Goal: Information Seeking & Learning: Check status

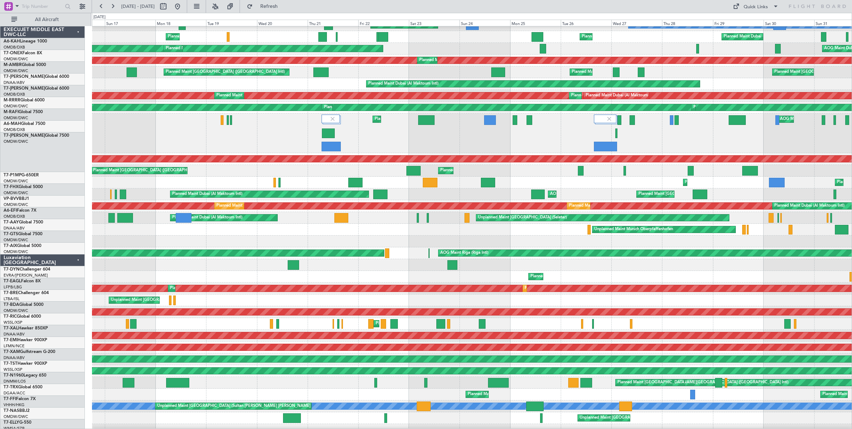
scroll to position [19, 0]
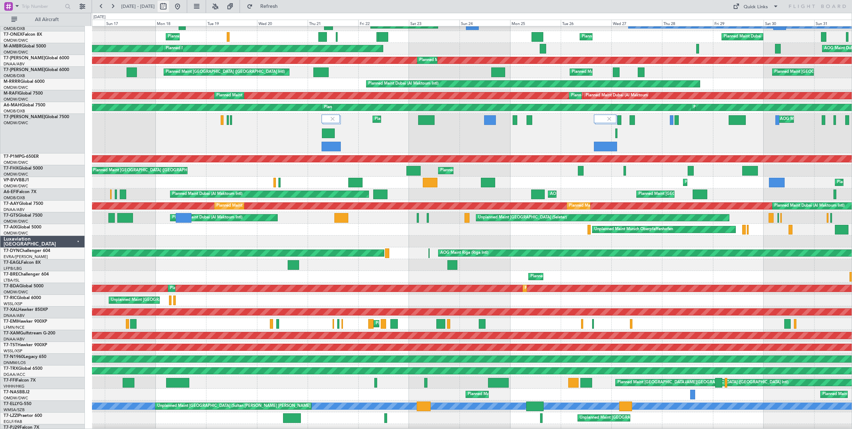
click at [169, 10] on button at bounding box center [163, 6] width 11 height 11
select select "8"
select select "2025"
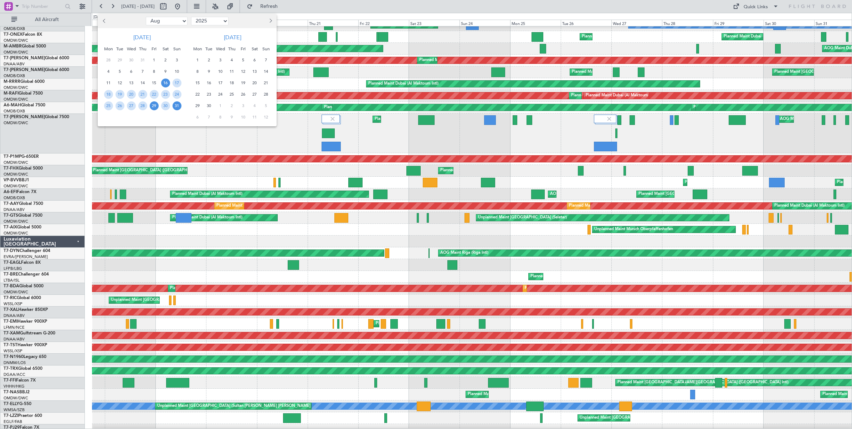
click at [154, 106] on span "29" at bounding box center [154, 105] width 9 height 9
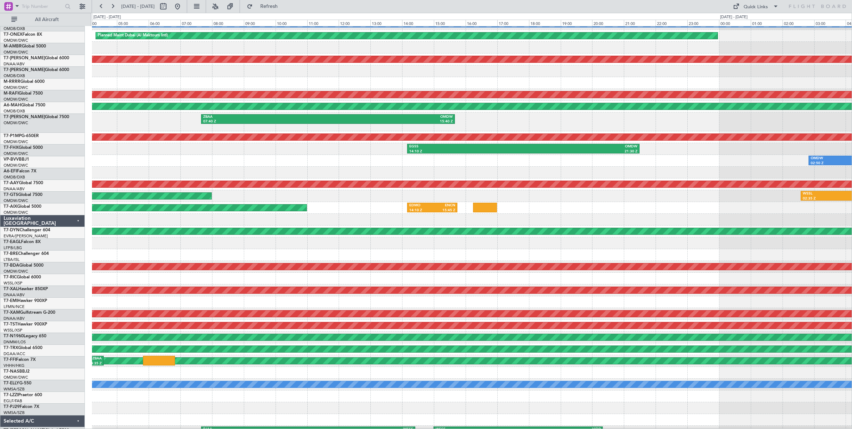
scroll to position [20, 0]
click at [555, 169] on div at bounding box center [472, 173] width 760 height 12
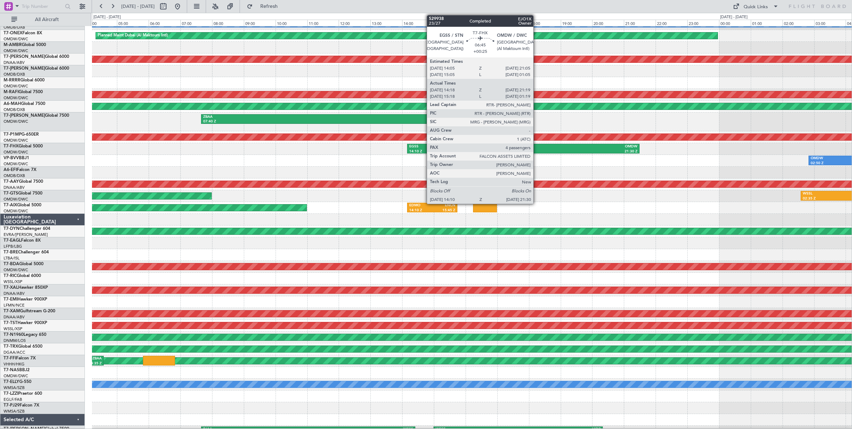
click at [537, 149] on div "21:30 Z" at bounding box center [580, 151] width 114 height 5
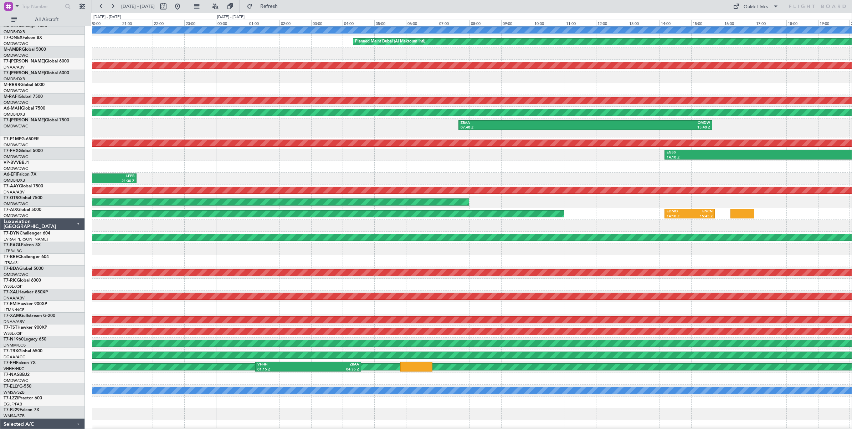
scroll to position [14, 0]
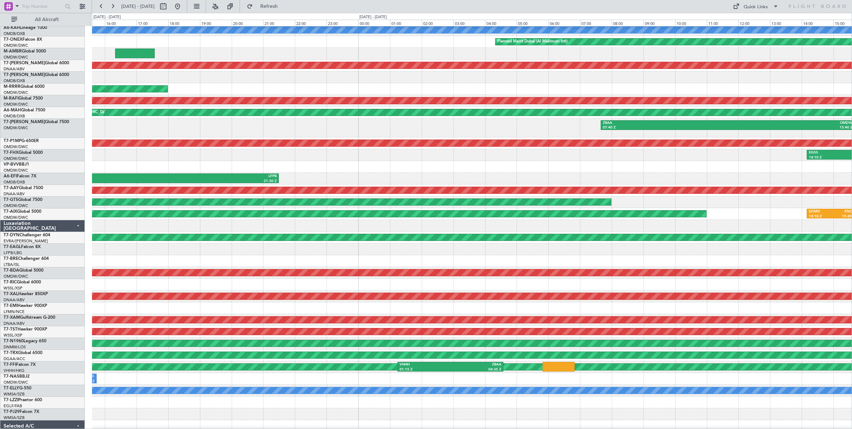
click at [583, 170] on div "Planned Maint Dubai (Al Maktoum Intl)" at bounding box center [472, 167] width 760 height 12
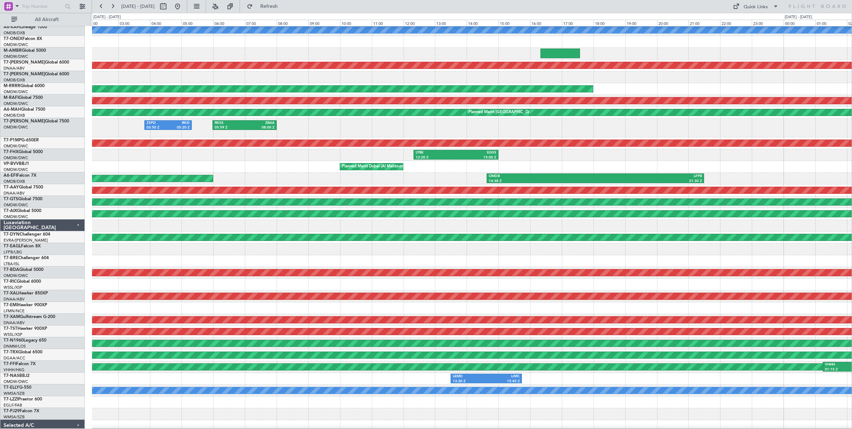
scroll to position [13, 0]
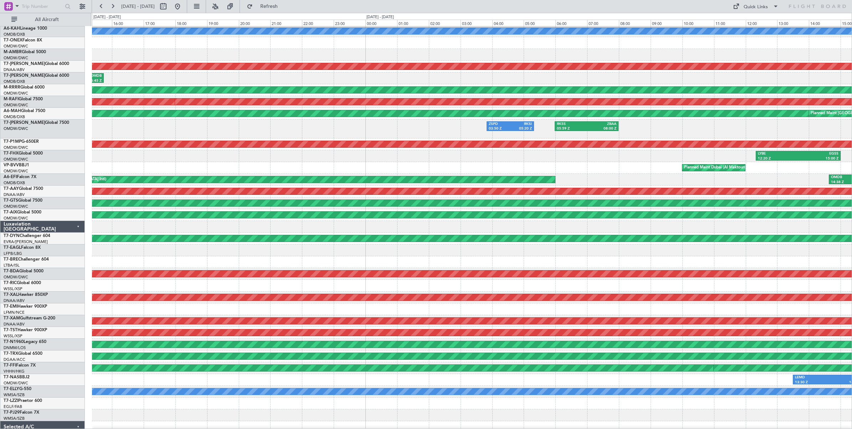
click at [698, 161] on div "LYBE 12:20 Z EGSS 15:00 Z" at bounding box center [472, 156] width 760 height 12
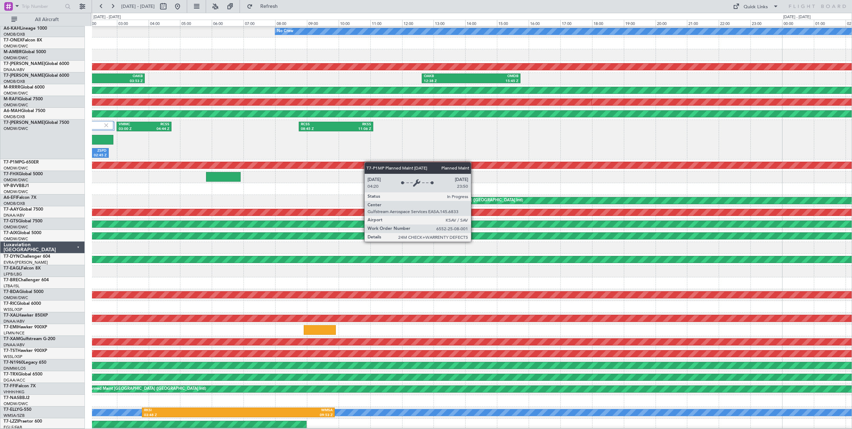
scroll to position [12, 0]
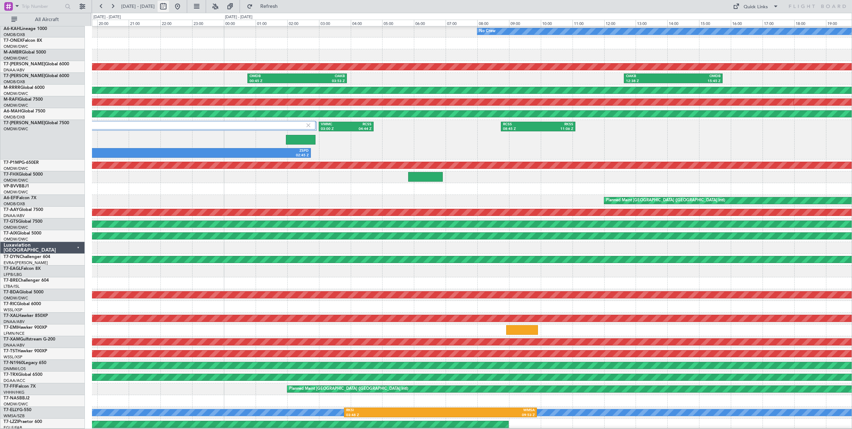
click at [169, 8] on button at bounding box center [163, 6] width 11 height 11
select select "8"
select select "2025"
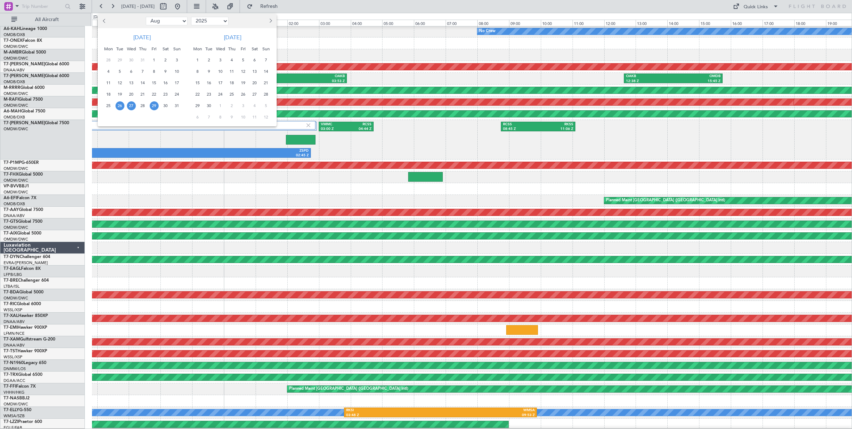
click at [154, 106] on span "29" at bounding box center [154, 105] width 9 height 9
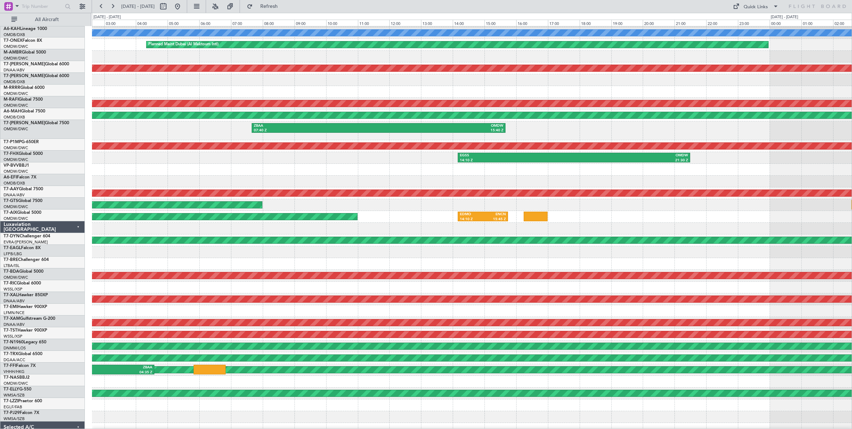
scroll to position [11, 0]
click at [383, 182] on div "OMDB 14:38 Z LFPB 21:30 Z" at bounding box center [472, 181] width 760 height 12
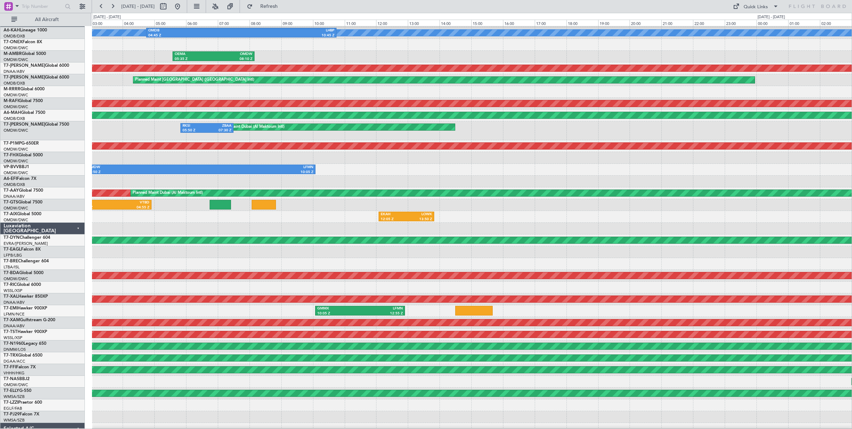
click at [409, 179] on div at bounding box center [472, 181] width 760 height 12
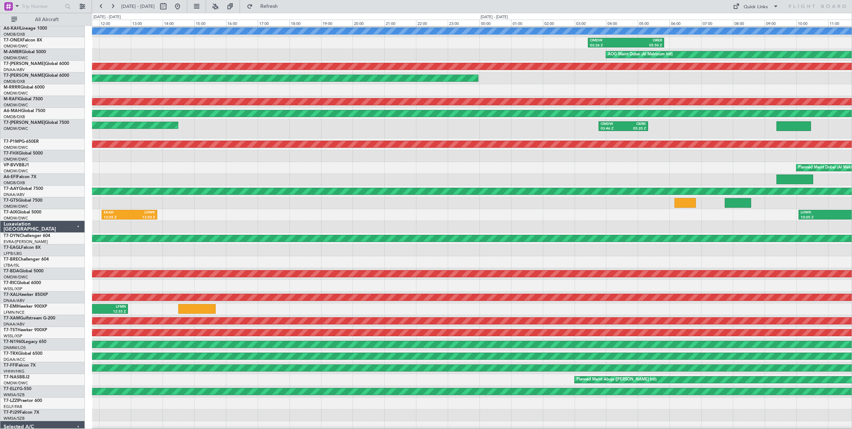
click at [434, 170] on div "Planned Maint Dubai (Al Maktoum Intl) OMDW 02:50 Z LFMN 10:05 Z" at bounding box center [472, 168] width 760 height 12
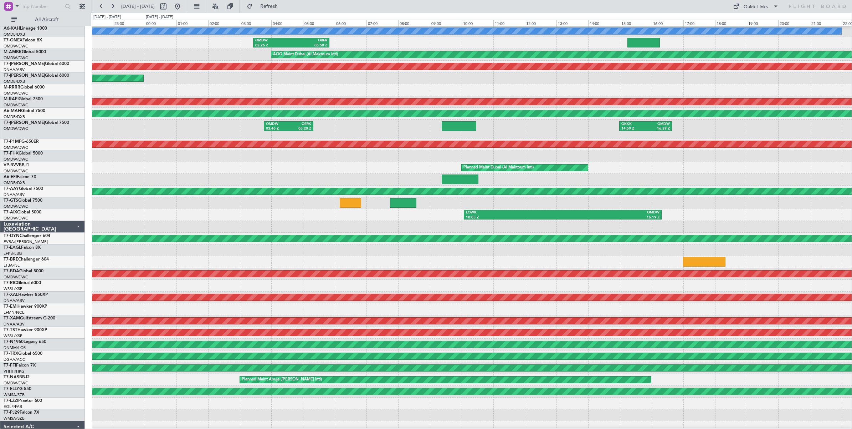
click at [348, 171] on div "Planned Maint Dubai (Al Maktoum Intl)" at bounding box center [472, 168] width 760 height 12
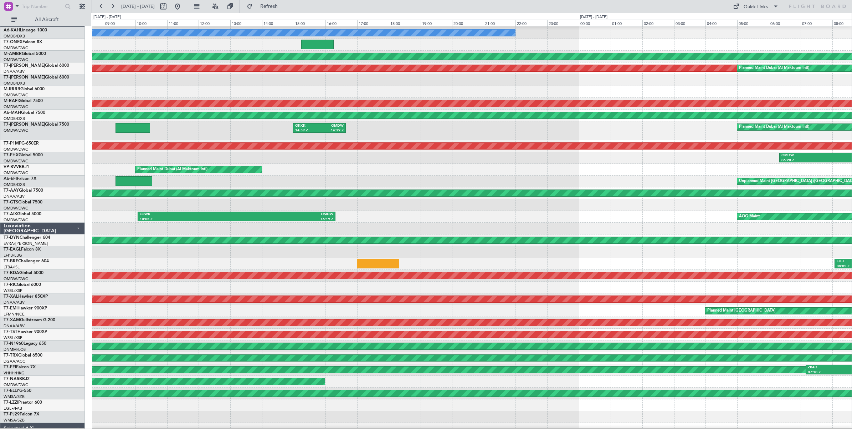
click at [412, 175] on div "Unplanned Maint [GEOGRAPHIC_DATA] ([GEOGRAPHIC_DATA])" at bounding box center [472, 181] width 760 height 12
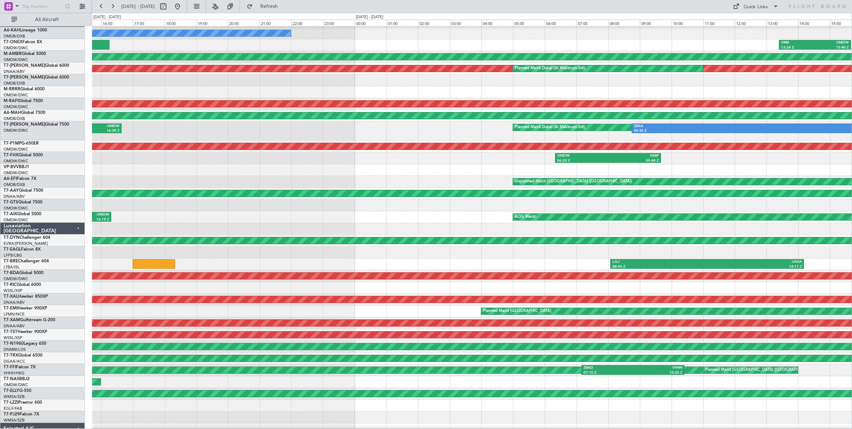
scroll to position [11, 0]
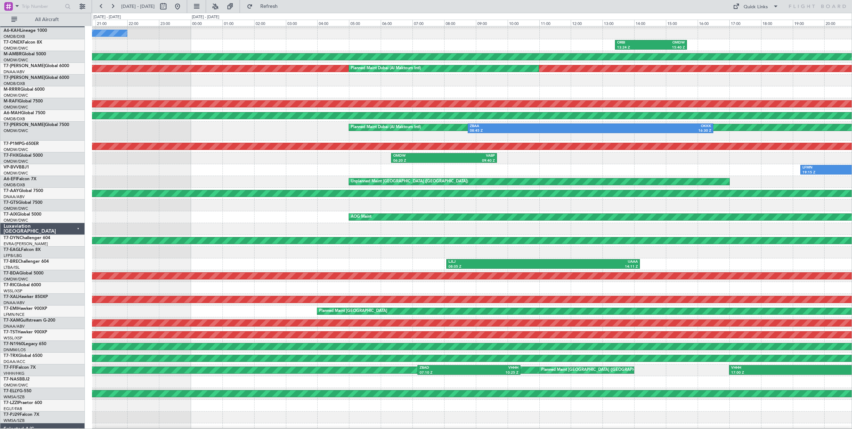
click at [334, 178] on div "Unplanned Maint [GEOGRAPHIC_DATA] ([GEOGRAPHIC_DATA])" at bounding box center [472, 182] width 760 height 12
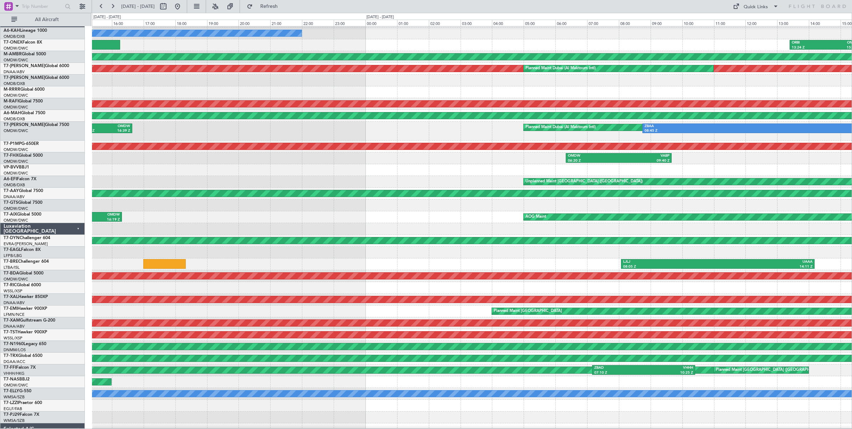
click at [564, 172] on div "LFMN 19:15 Z OMDW 02:15 Z Planned Maint [GEOGRAPHIC_DATA] (Al Maktoum Intl)" at bounding box center [472, 170] width 760 height 12
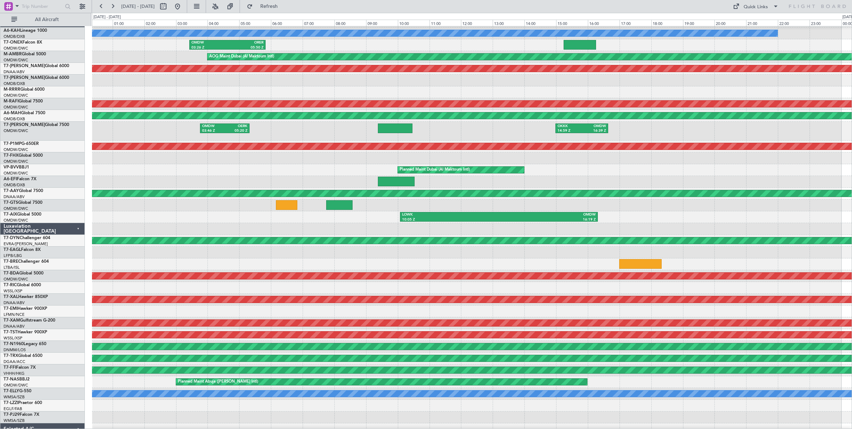
click at [528, 178] on div "Unplanned Maint [GEOGRAPHIC_DATA] ([GEOGRAPHIC_DATA])" at bounding box center [472, 182] width 760 height 12
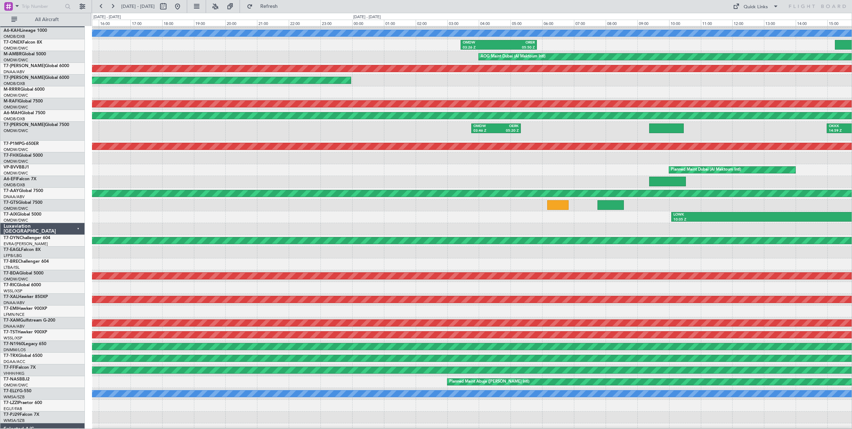
click at [505, 172] on div "Planned Maint Dubai (Al Maktoum Intl) OMDW 02:50 Z LFMN 10:05 Z" at bounding box center [472, 170] width 760 height 12
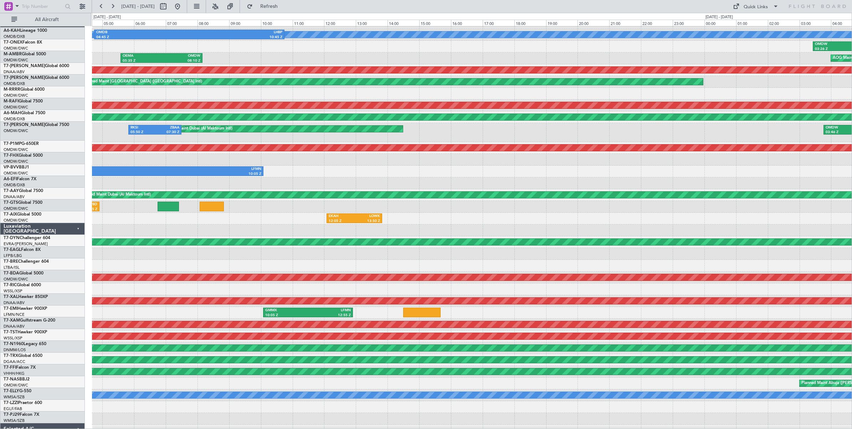
scroll to position [9, 0]
click at [512, 176] on div "OMDW 02:50 Z LFMN 10:05 Z Planned Maint [GEOGRAPHIC_DATA] (Al Maktoum Intl)" at bounding box center [472, 171] width 760 height 12
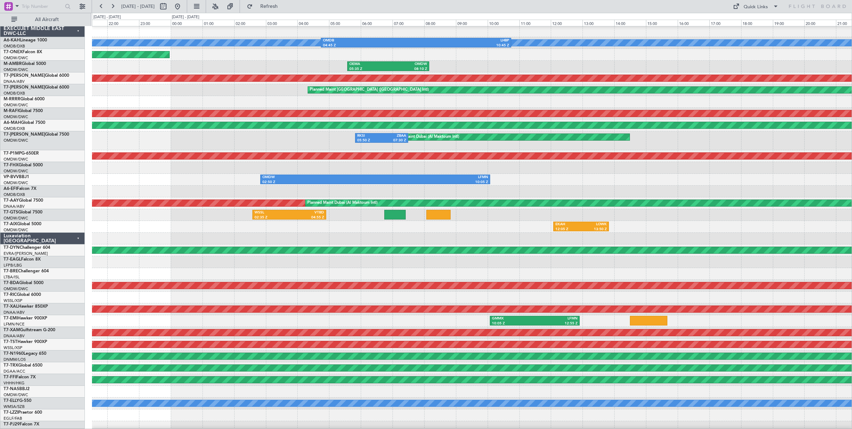
scroll to position [0, 0]
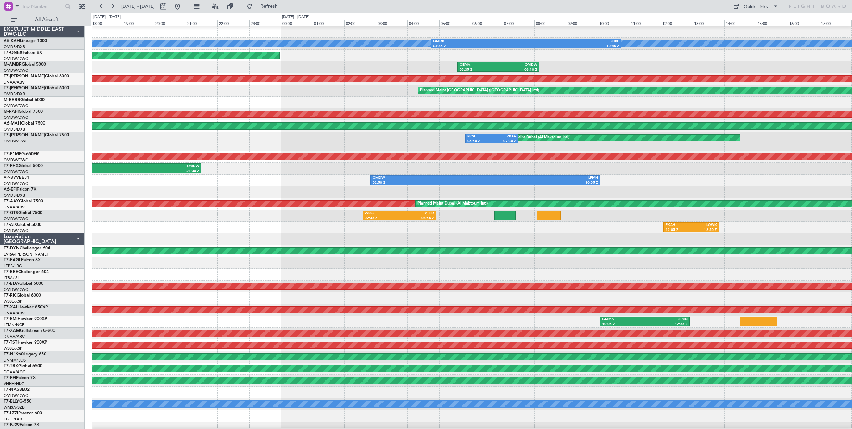
click at [503, 165] on div "EGSS 14:10 Z OMDW 21:30 Z" at bounding box center [472, 169] width 760 height 12
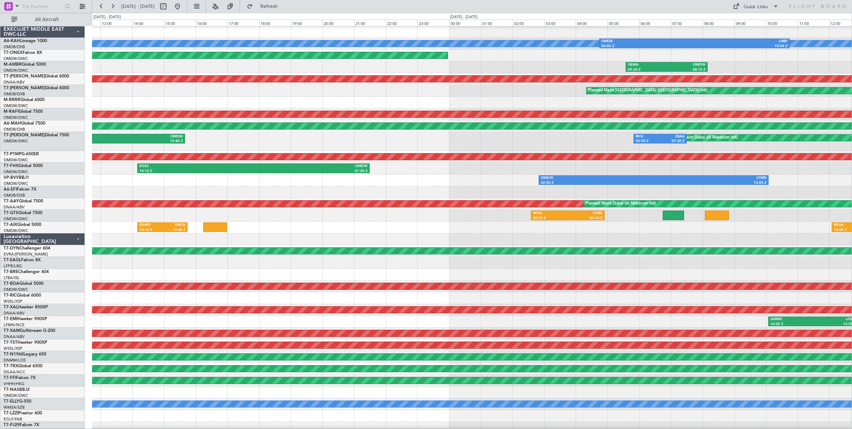
scroll to position [0, 0]
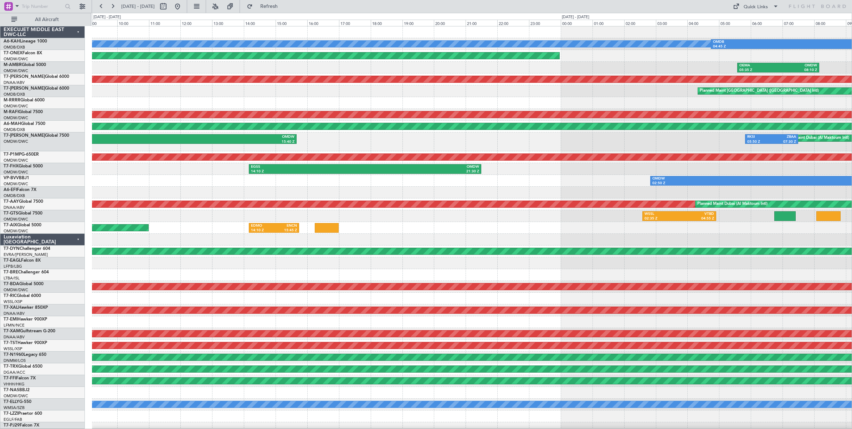
click at [443, 180] on div "OMDW 02:50 Z LFMN 10:05 Z" at bounding box center [472, 181] width 760 height 12
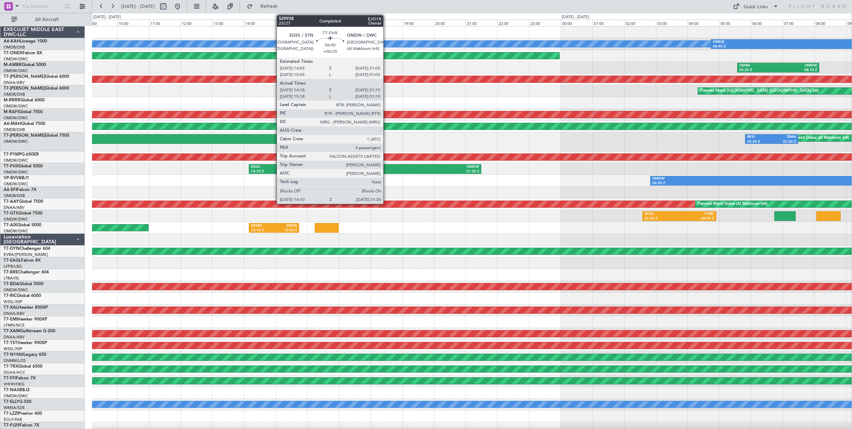
click at [387, 169] on div "21:30 Z" at bounding box center [422, 171] width 114 height 5
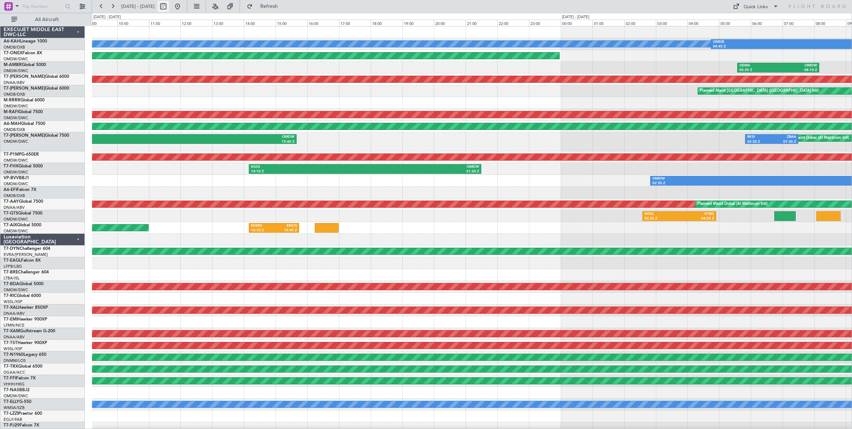
click at [169, 7] on button at bounding box center [163, 6] width 11 height 11
select select "8"
select select "2025"
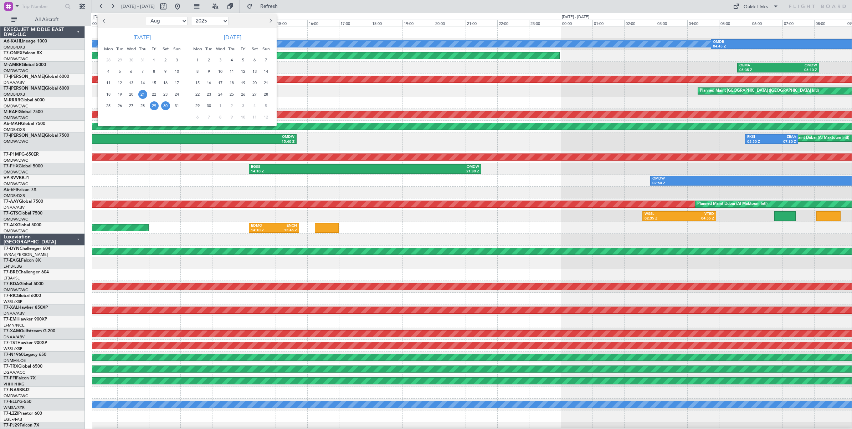
click at [141, 95] on span "21" at bounding box center [142, 94] width 9 height 9
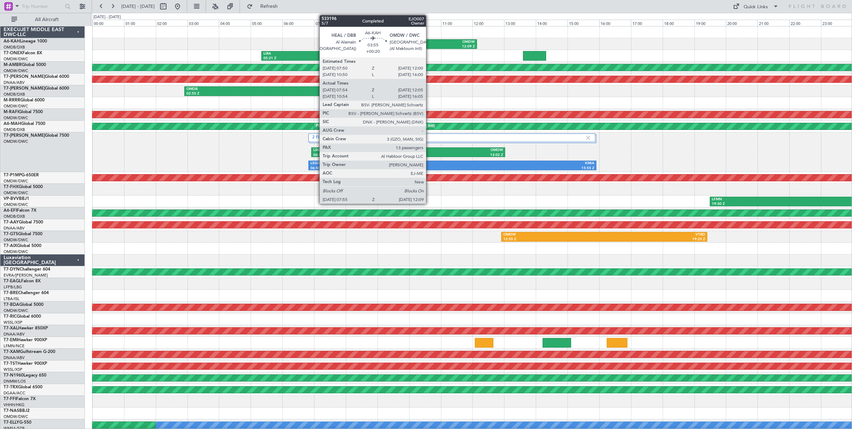
click at [430, 45] on div "12:09 Z" at bounding box center [442, 46] width 65 height 5
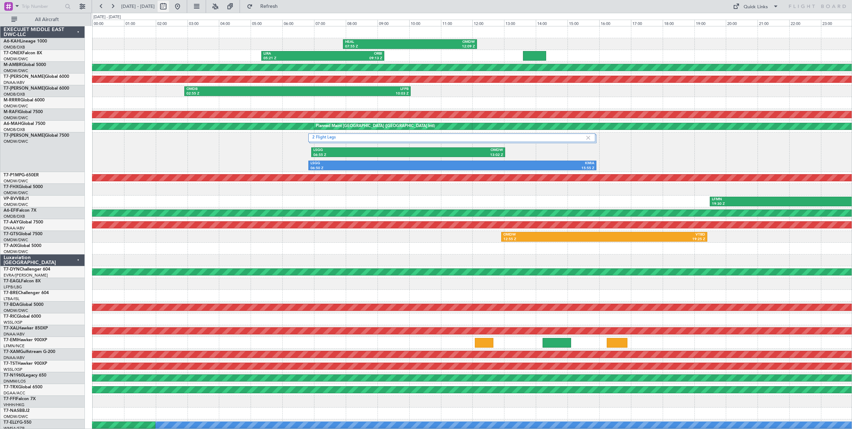
click at [169, 7] on button at bounding box center [163, 6] width 11 height 11
select select "8"
select select "2025"
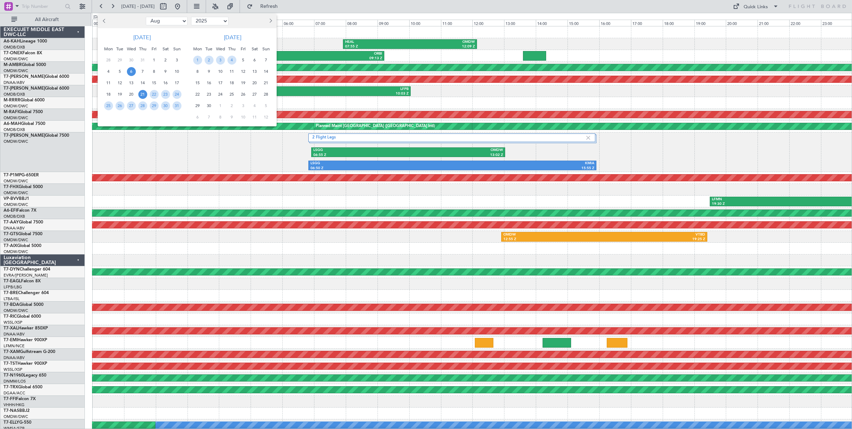
click at [129, 71] on span "6" at bounding box center [131, 71] width 9 height 9
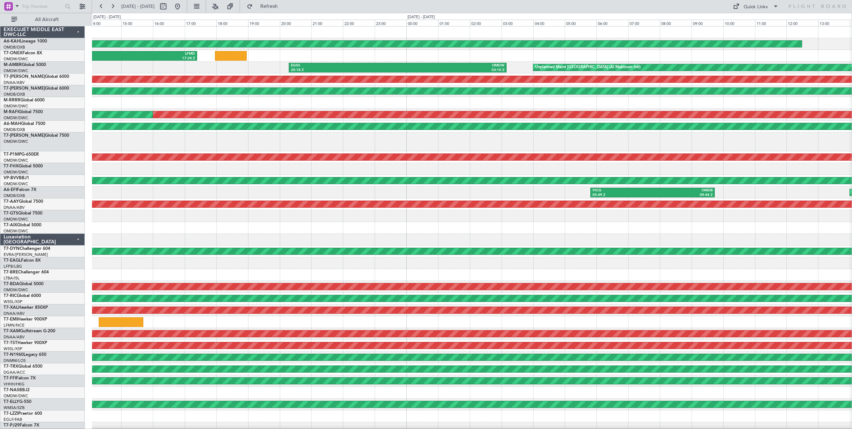
click at [538, 62] on div "Planned Maint [GEOGRAPHIC_DATA] ([GEOGRAPHIC_DATA]) ORER 13:05 Z LFMD 17:24 Z U…" at bounding box center [472, 241] width 760 height 431
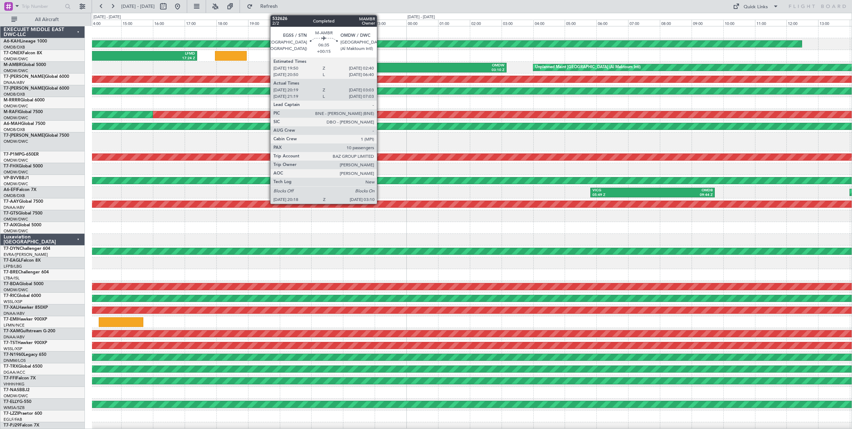
click at [380, 67] on div "EGSS" at bounding box center [344, 65] width 107 height 5
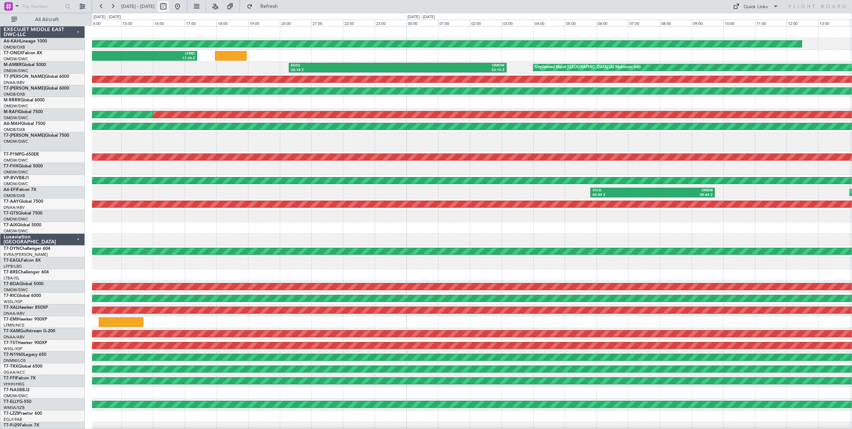
click at [169, 10] on button at bounding box center [163, 6] width 11 height 11
select select "8"
select select "2025"
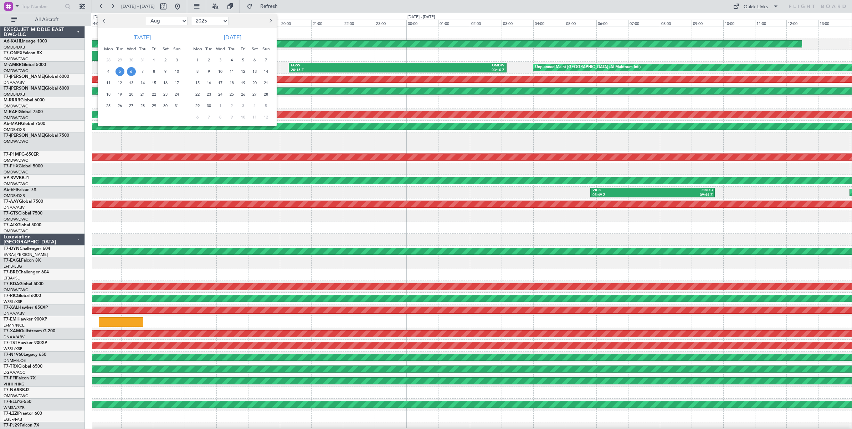
click at [111, 106] on span "25" at bounding box center [108, 105] width 9 height 9
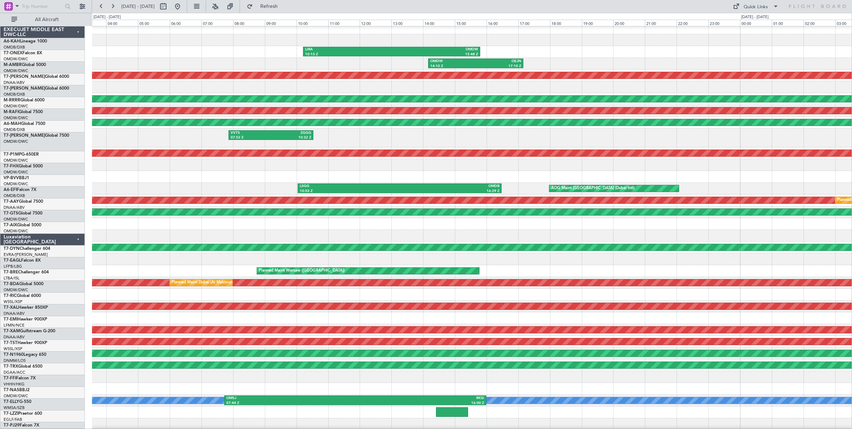
scroll to position [4, 0]
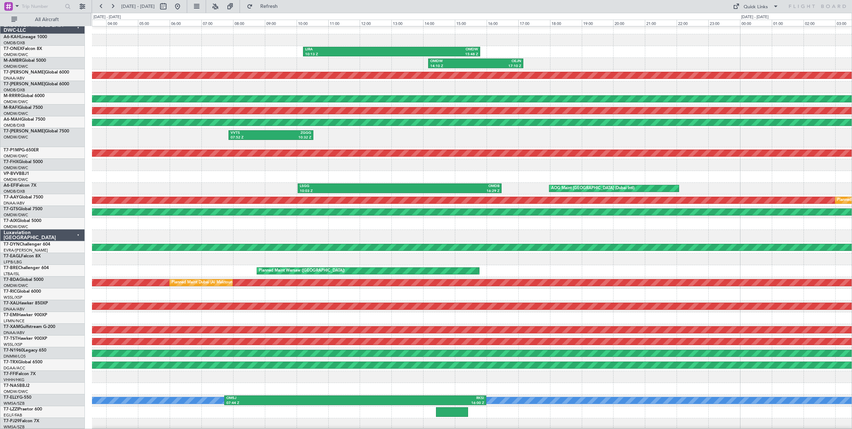
click at [586, 59] on div "OMDW 14:10 Z OEJN 17:10 Z" at bounding box center [472, 64] width 760 height 12
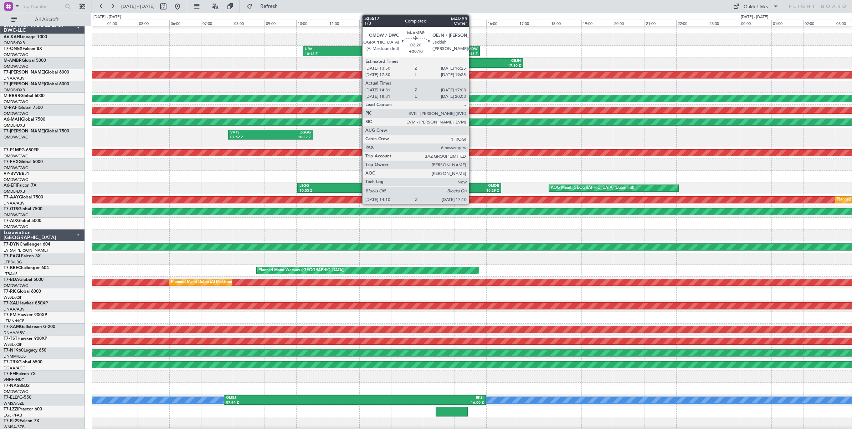
click at [472, 61] on div "OMDW" at bounding box center [453, 60] width 46 height 5
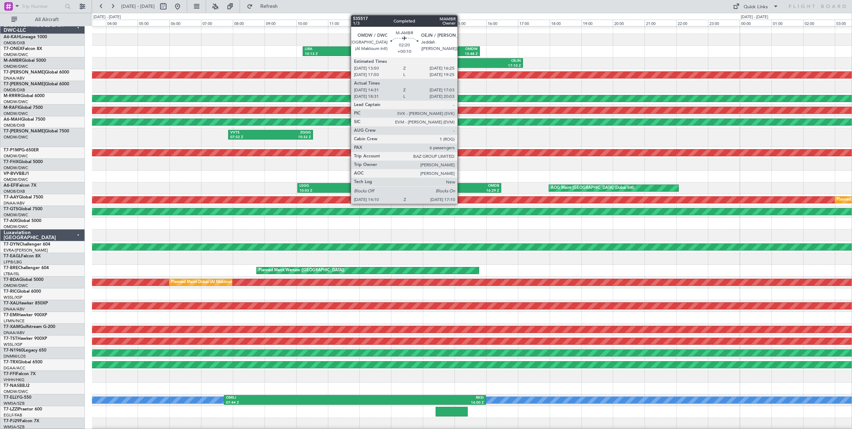
click at [461, 65] on div "14:10 Z" at bounding box center [453, 65] width 46 height 5
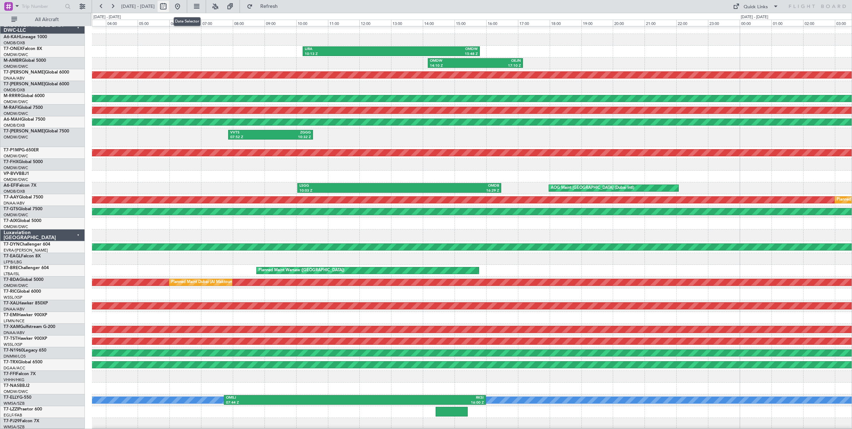
click at [169, 8] on button at bounding box center [163, 6] width 11 height 11
select select "8"
select select "2025"
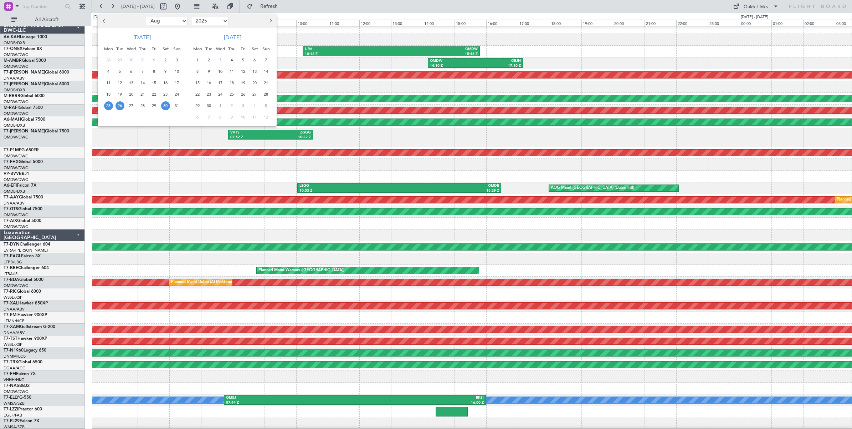
click at [164, 106] on span "30" at bounding box center [165, 105] width 9 height 9
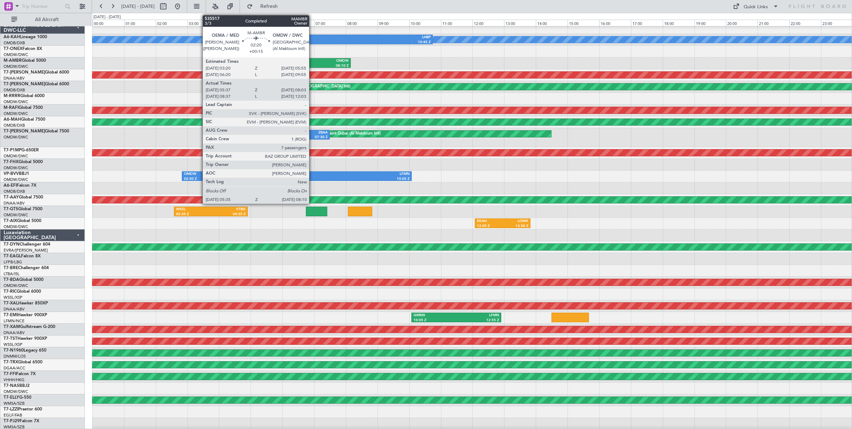
click at [313, 61] on div "OMDW" at bounding box center [329, 60] width 39 height 5
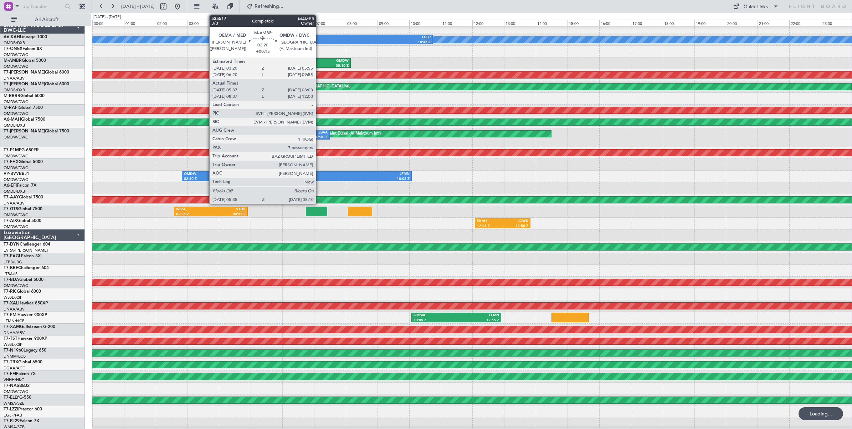
click at [320, 65] on div "08:10 Z" at bounding box center [329, 65] width 39 height 5
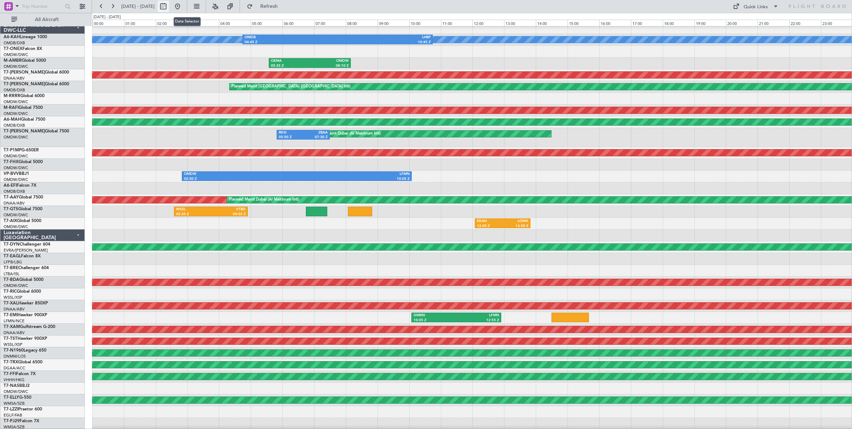
click at [169, 9] on button at bounding box center [163, 6] width 11 height 11
select select "8"
select select "2025"
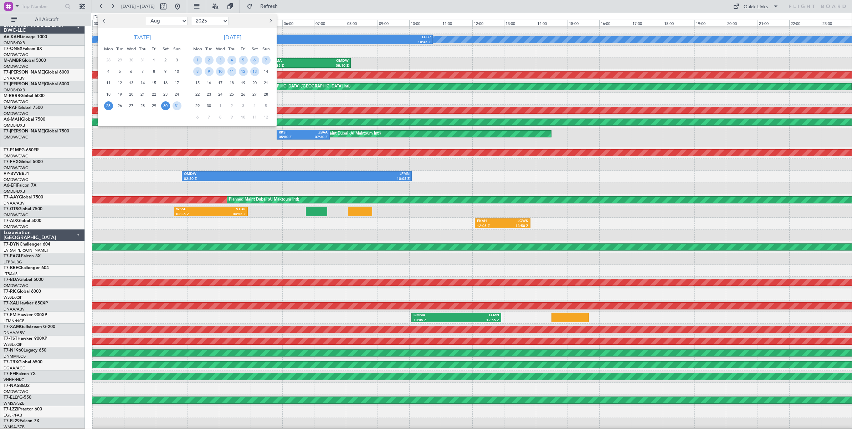
click at [109, 106] on span "25" at bounding box center [108, 105] width 9 height 9
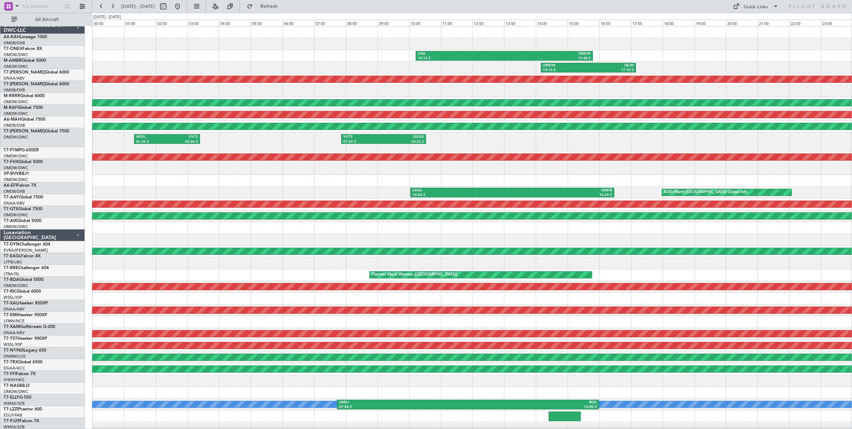
scroll to position [0, 0]
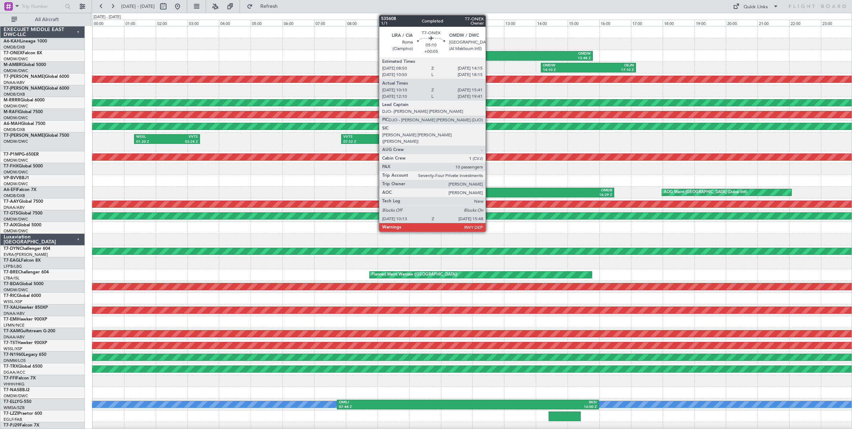
click at [489, 55] on div "LIRA" at bounding box center [461, 53] width 86 height 5
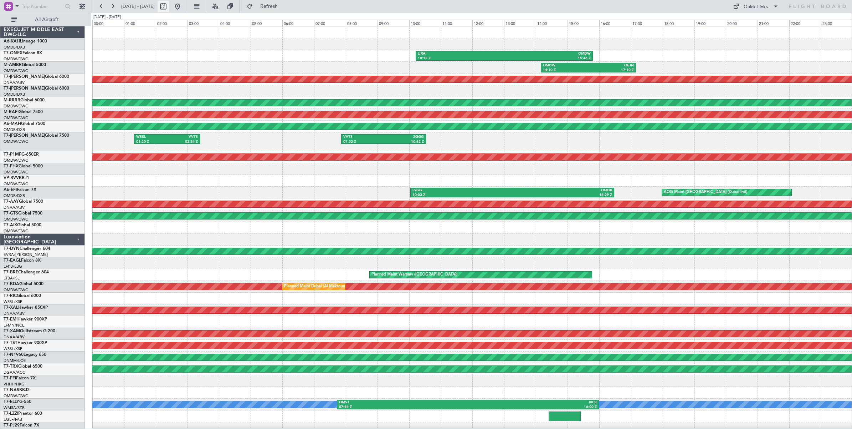
click at [169, 8] on button at bounding box center [163, 6] width 11 height 11
select select "8"
select select "2025"
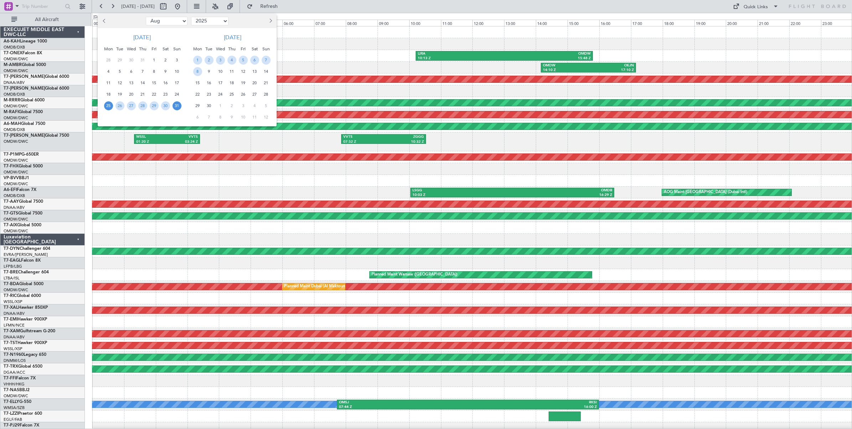
click at [177, 106] on span "31" at bounding box center [177, 105] width 9 height 9
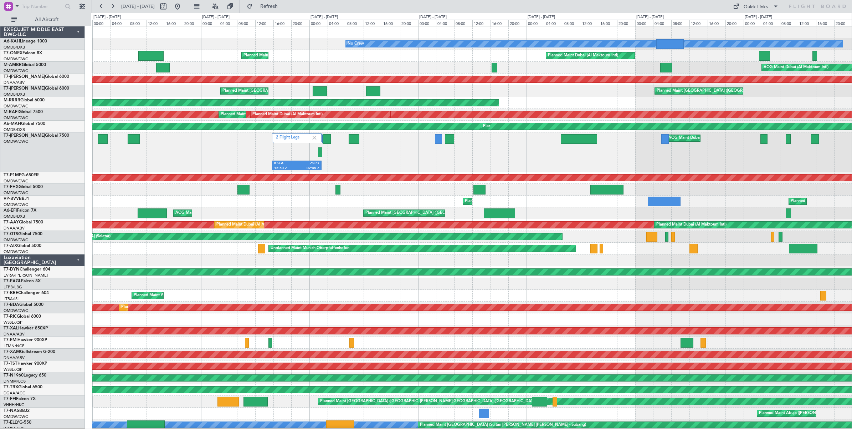
click at [313, 61] on div "Planned Maint Dubai (Al Maktoum Intl) Planned Maint [GEOGRAPHIC_DATA] (Al Makto…" at bounding box center [472, 56] width 760 height 12
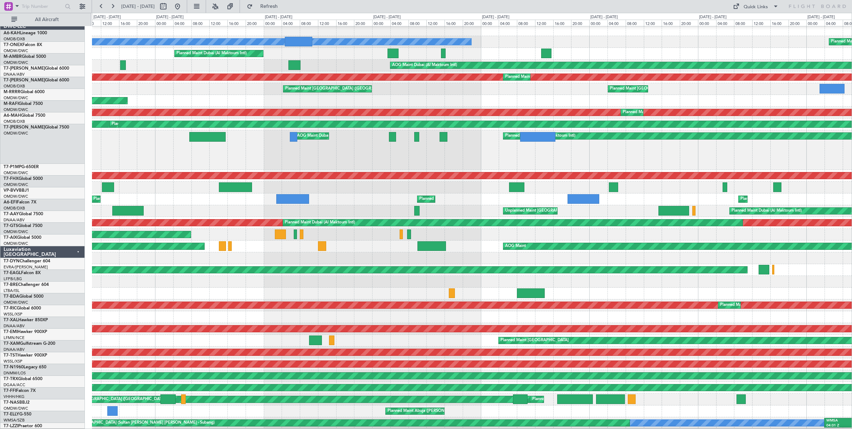
scroll to position [0, 0]
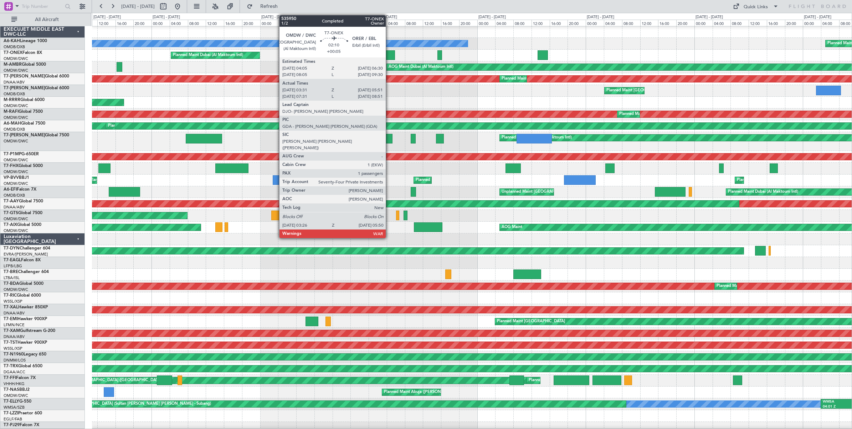
click at [389, 55] on div at bounding box center [389, 55] width 11 height 10
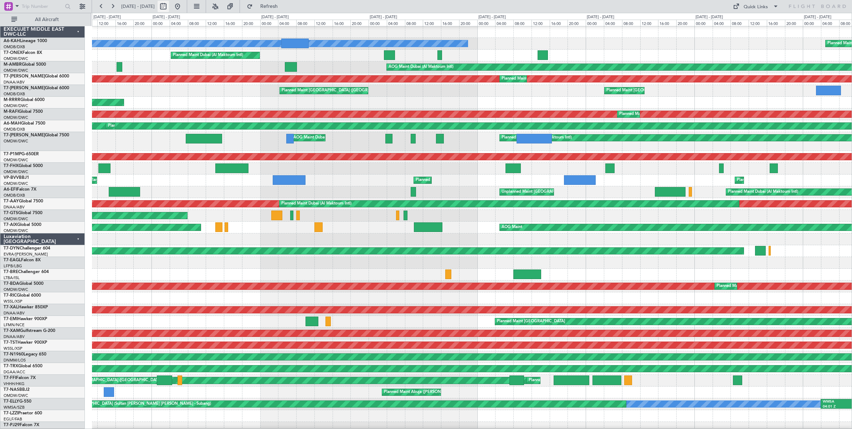
click at [169, 7] on button at bounding box center [163, 6] width 11 height 11
select select "8"
select select "2025"
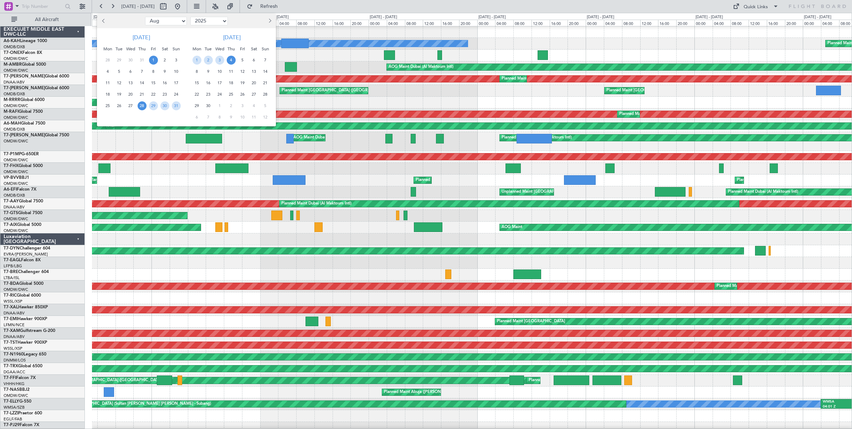
click at [153, 59] on span "1" at bounding box center [153, 60] width 9 height 9
click at [142, 81] on span "14" at bounding box center [142, 82] width 9 height 9
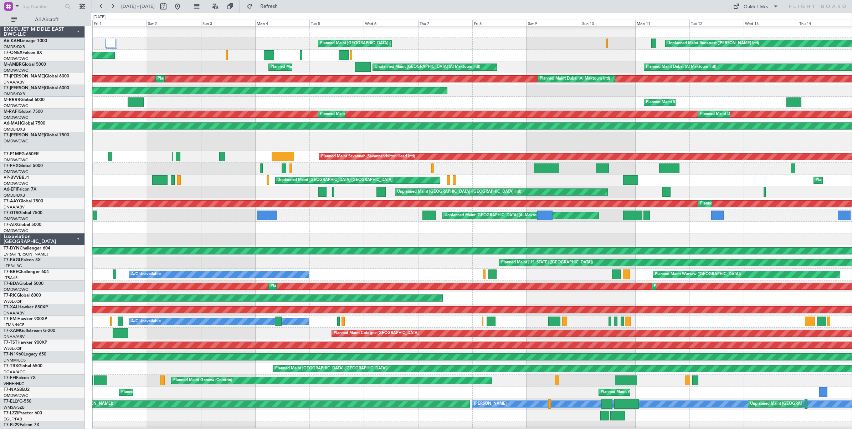
click at [239, 210] on div "Planned Maint [GEOGRAPHIC_DATA] ([GEOGRAPHIC_DATA]) Unplanned Maint Budapest ([…" at bounding box center [472, 241] width 760 height 431
click at [29, 43] on link "A6-KAH Lineage 1000" at bounding box center [26, 41] width 44 height 4
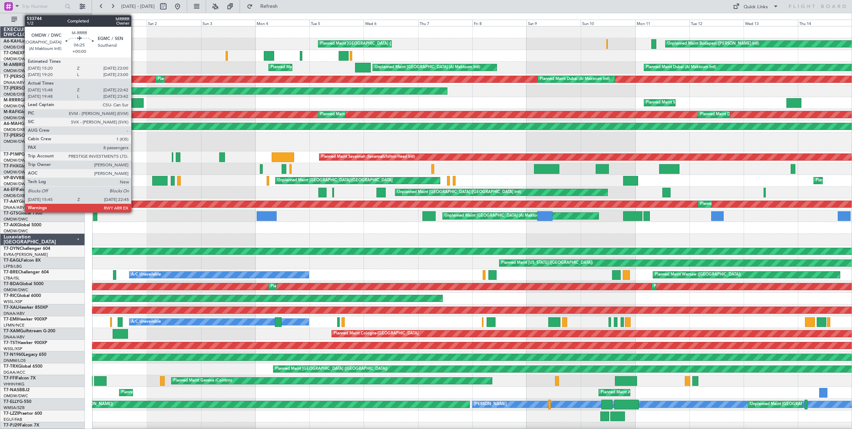
click at [135, 102] on div at bounding box center [136, 103] width 16 height 10
click at [136, 102] on div at bounding box center [136, 103] width 16 height 10
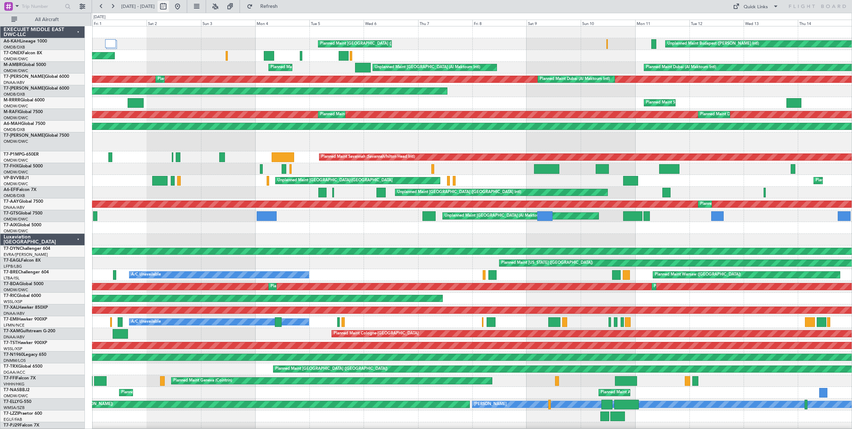
click at [169, 9] on button at bounding box center [163, 6] width 11 height 11
select select "8"
select select "2025"
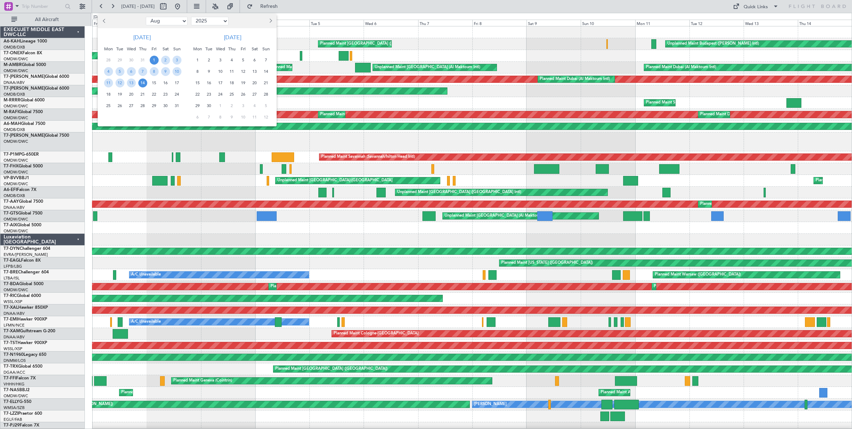
click at [142, 84] on span "14" at bounding box center [142, 82] width 9 height 9
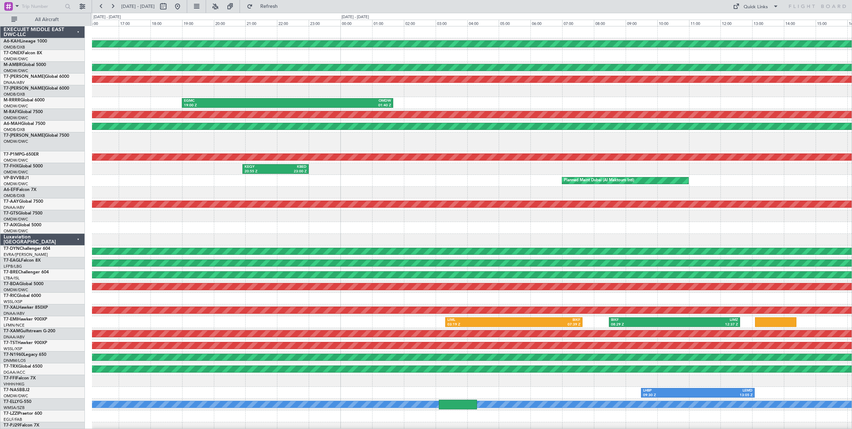
click at [454, 108] on div "EGMC 19:00 Z OMDW 01:40 Z" at bounding box center [472, 103] width 760 height 12
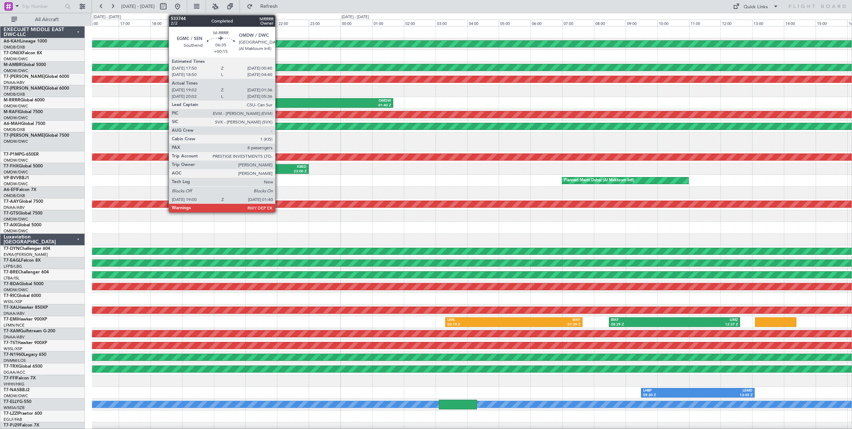
click at [279, 102] on div "EGMC" at bounding box center [235, 100] width 103 height 5
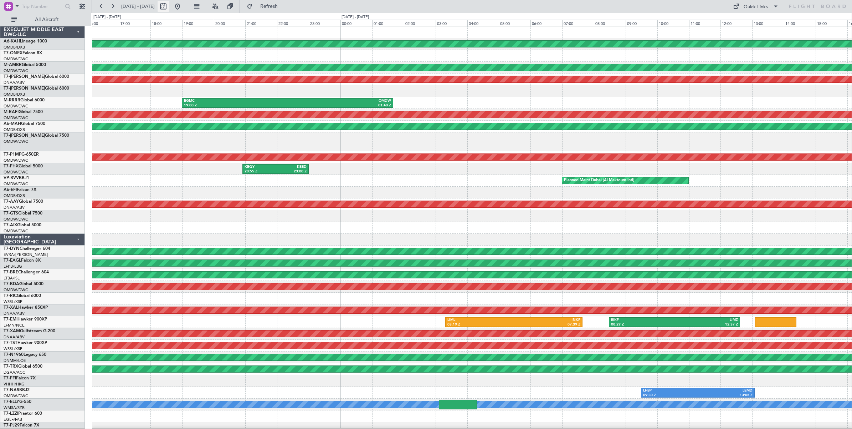
click at [169, 5] on button at bounding box center [163, 6] width 11 height 11
select select "8"
select select "2025"
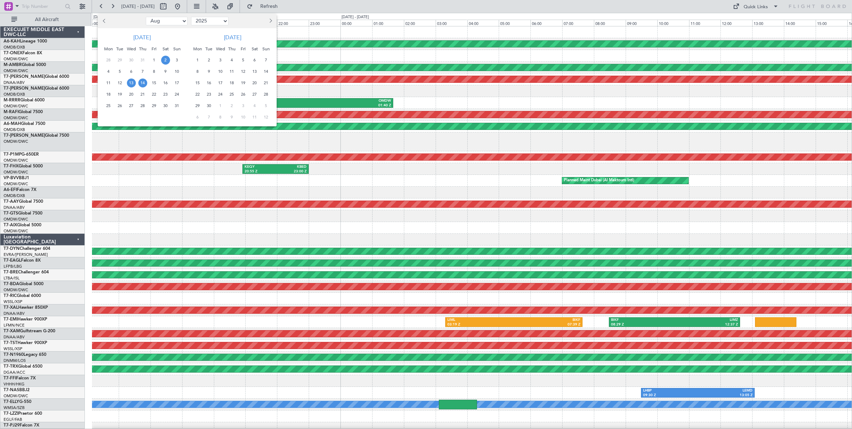
click at [165, 61] on span "2" at bounding box center [165, 60] width 9 height 9
click at [165, 83] on span "16" at bounding box center [165, 82] width 9 height 9
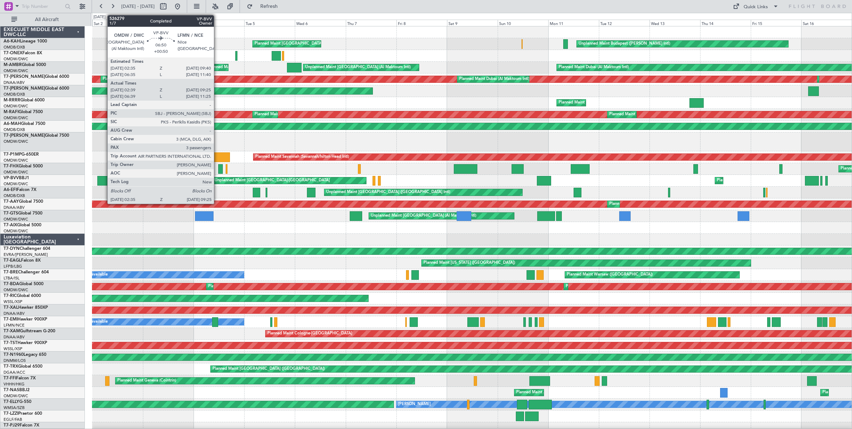
click at [104, 180] on div at bounding box center [104, 181] width 15 height 10
click at [107, 181] on div at bounding box center [104, 181] width 15 height 10
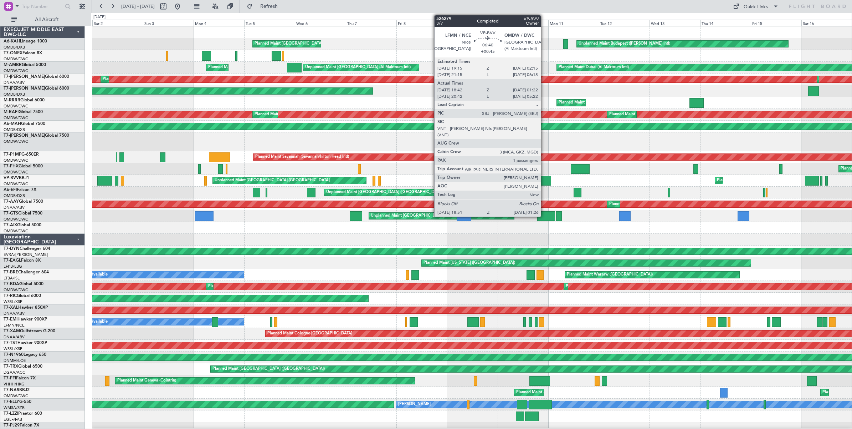
click at [545, 180] on div at bounding box center [544, 181] width 14 height 10
click at [543, 182] on div at bounding box center [544, 181] width 14 height 10
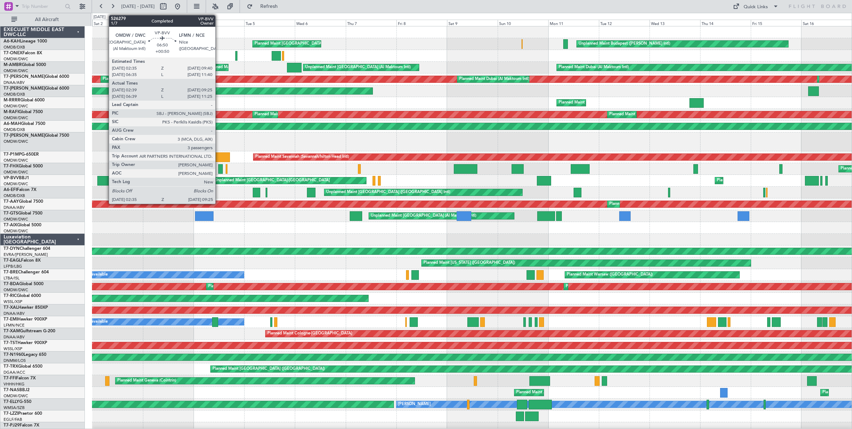
click at [106, 179] on div at bounding box center [104, 181] width 15 height 10
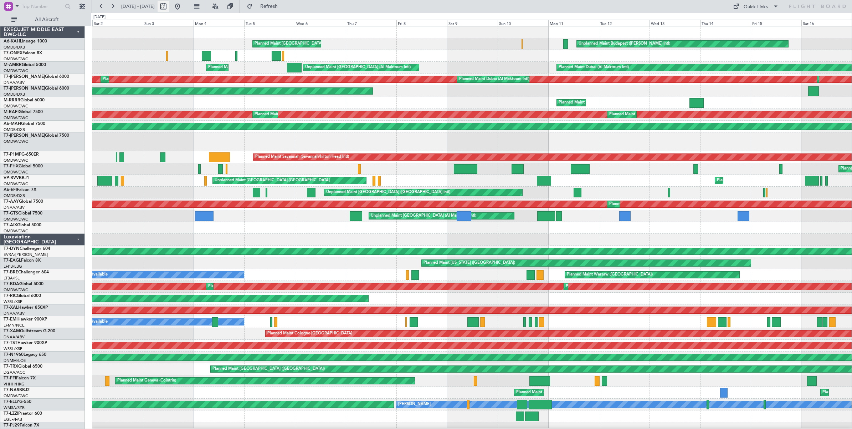
click at [169, 5] on button at bounding box center [163, 6] width 11 height 11
select select "8"
select select "2025"
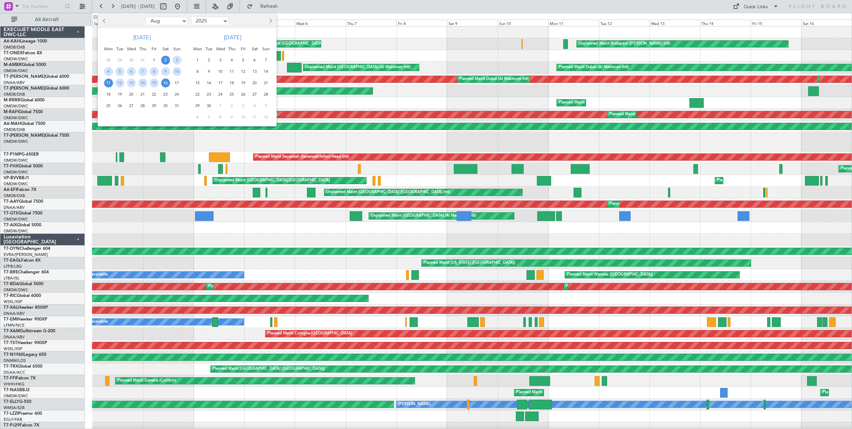
click at [108, 82] on span "11" at bounding box center [108, 82] width 9 height 9
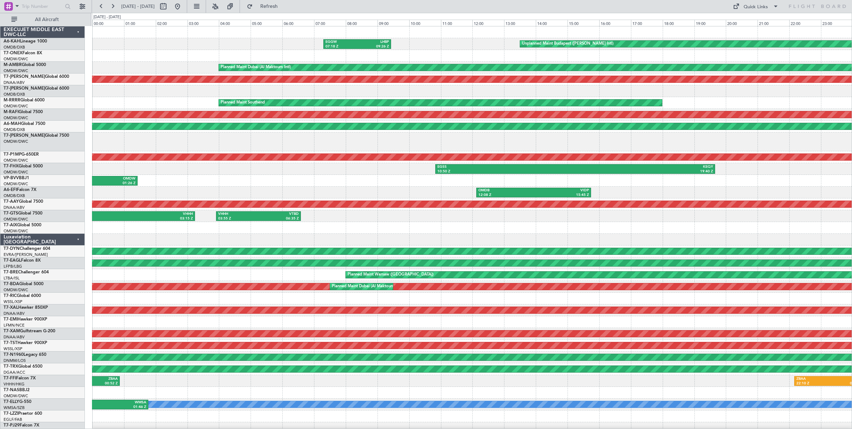
scroll to position [0, 0]
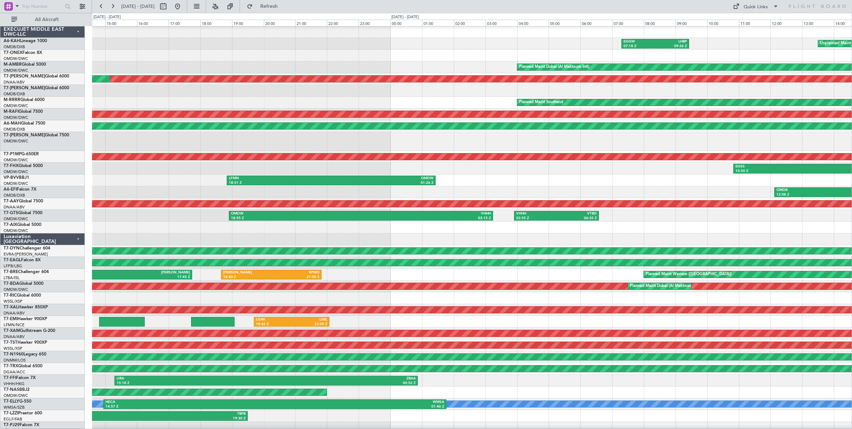
click at [523, 181] on div "LFMN 18:51 Z OMDW 01:26 Z" at bounding box center [472, 180] width 760 height 12
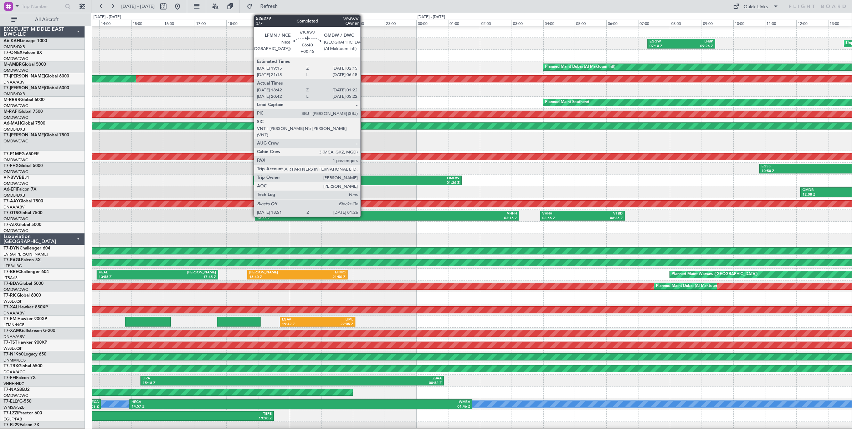
click at [364, 180] on div "OMDW" at bounding box center [408, 178] width 102 height 5
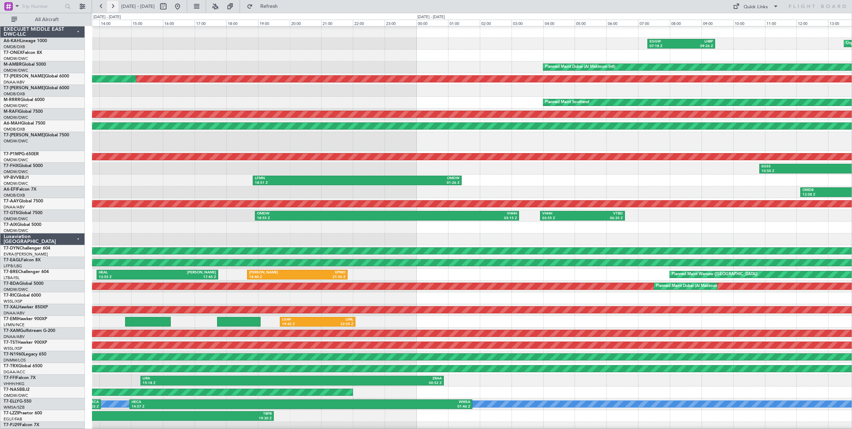
click at [113, 7] on button at bounding box center [112, 6] width 11 height 11
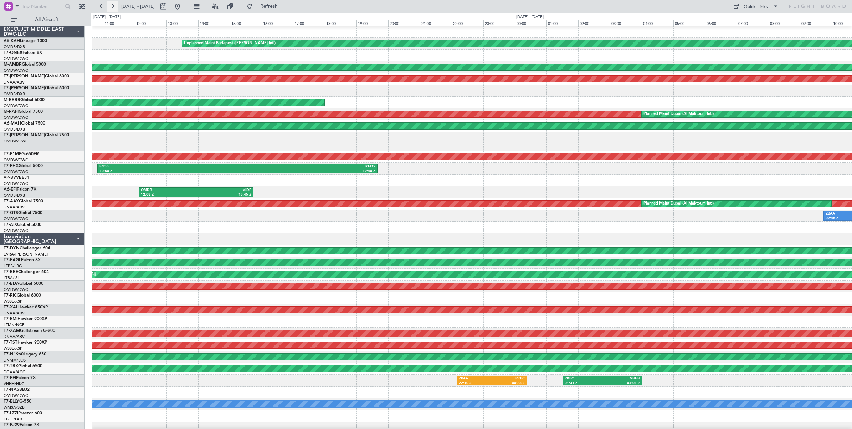
click at [113, 7] on button at bounding box center [112, 6] width 11 height 11
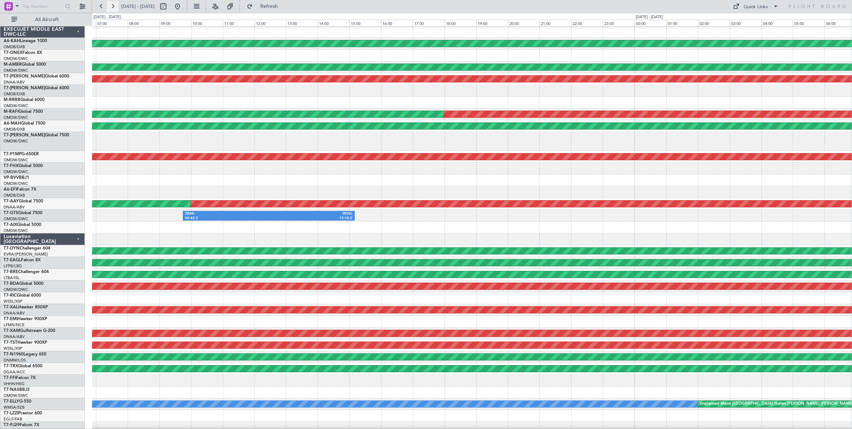
click at [113, 7] on button at bounding box center [112, 6] width 11 height 11
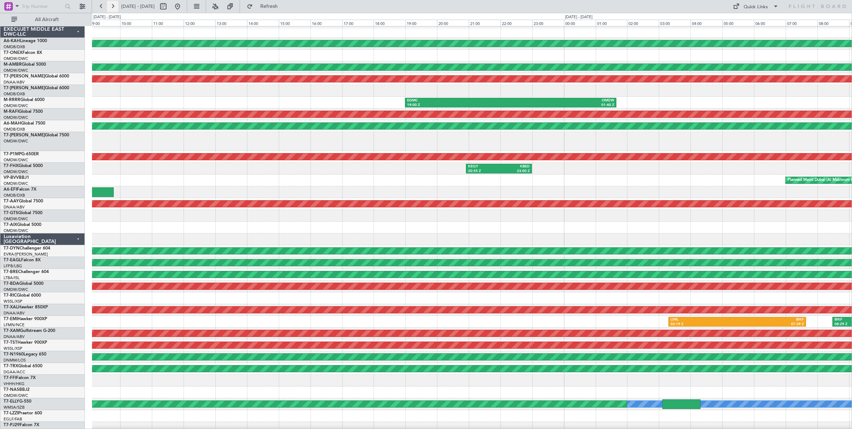
click at [113, 7] on button at bounding box center [112, 6] width 11 height 11
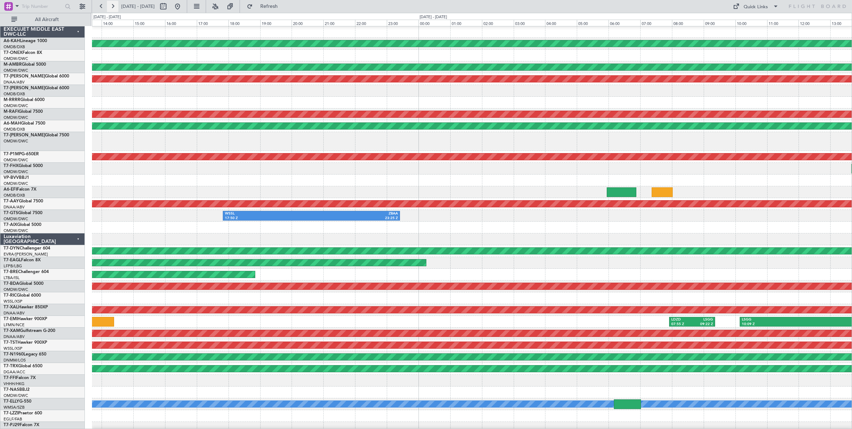
click at [113, 7] on button at bounding box center [112, 6] width 11 height 11
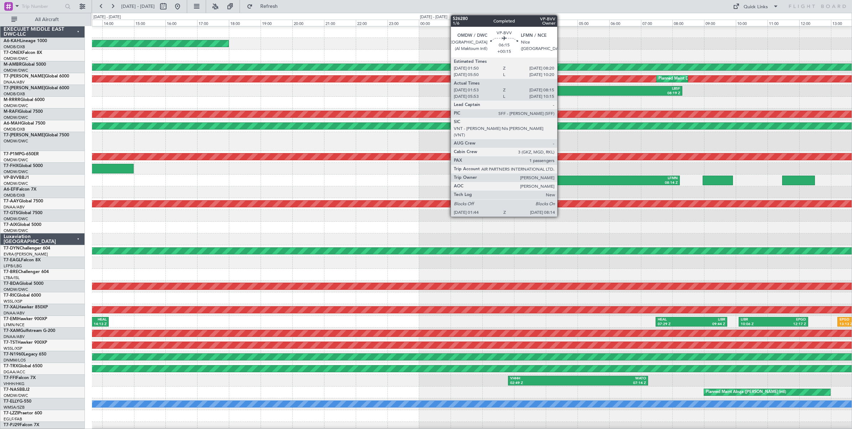
click at [561, 181] on div "01:44 Z" at bounding box center [526, 182] width 101 height 5
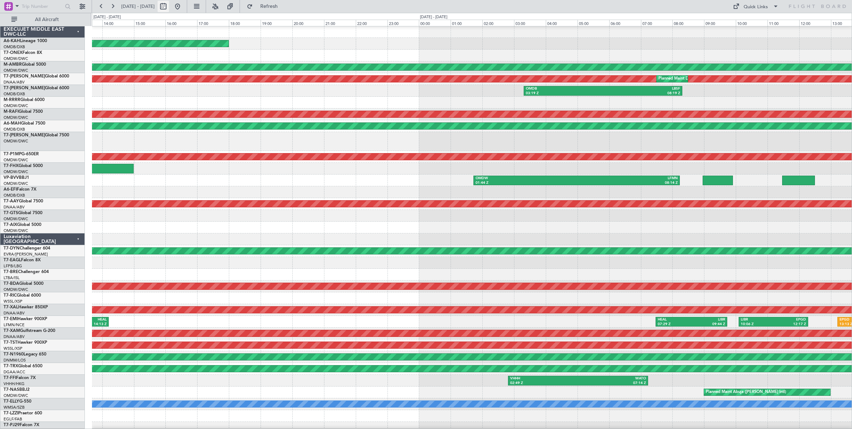
click at [169, 7] on button at bounding box center [163, 6] width 11 height 11
select select "8"
select select "2025"
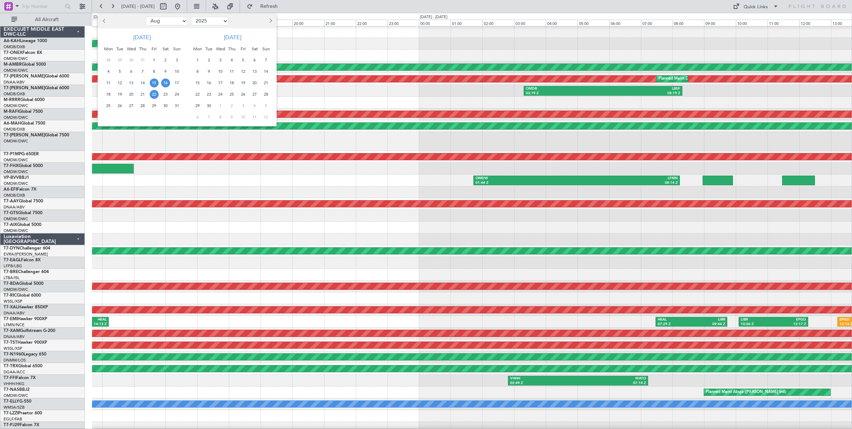
click at [155, 94] on span "22" at bounding box center [154, 94] width 9 height 9
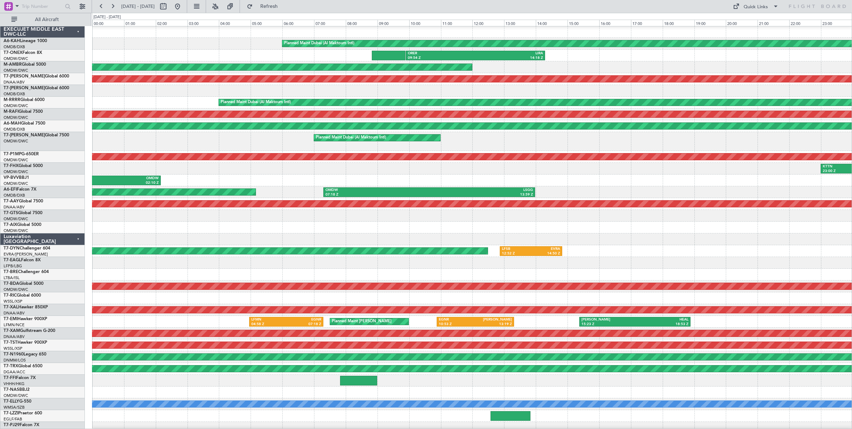
scroll to position [5, 0]
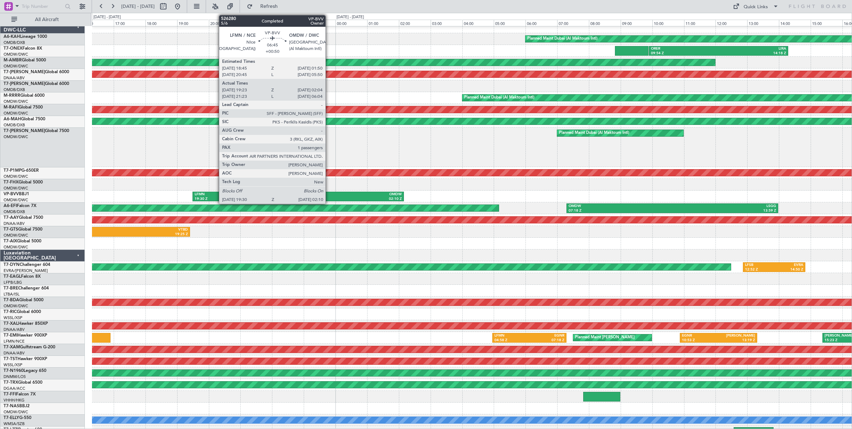
click at [329, 197] on div "02:10 Z" at bounding box center [349, 198] width 103 height 5
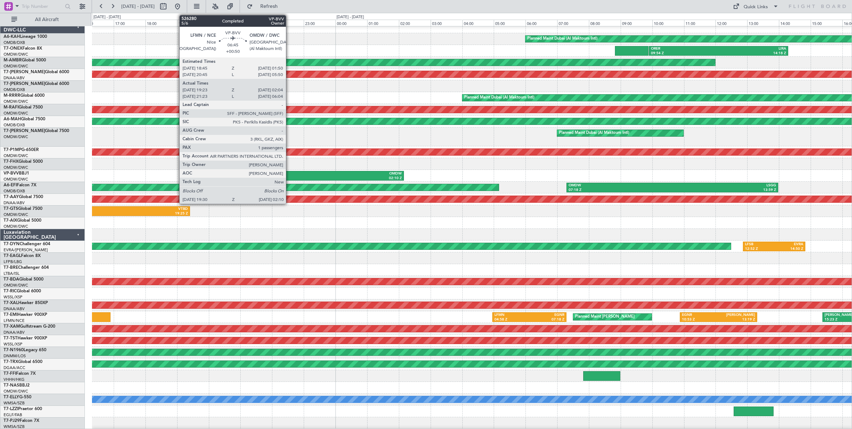
click at [290, 172] on div "LFMN" at bounding box center [246, 173] width 103 height 5
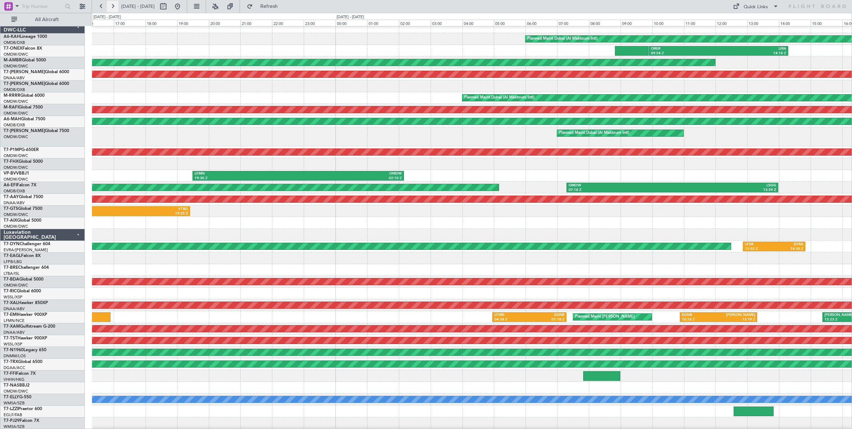
click at [114, 7] on button at bounding box center [112, 6] width 11 height 11
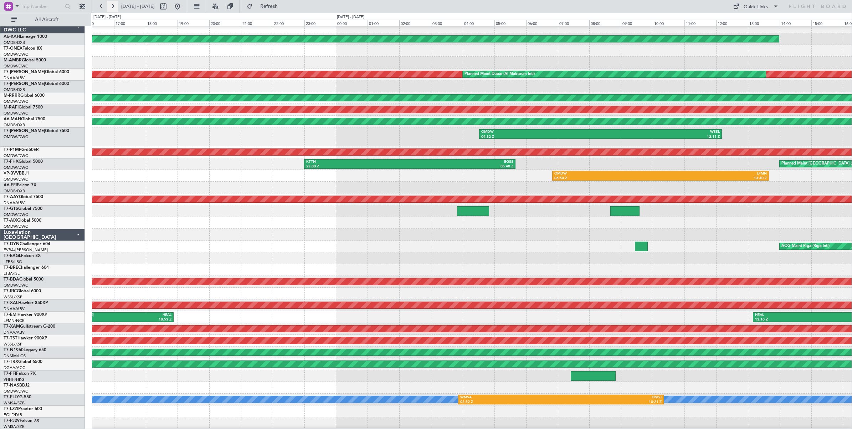
click at [112, 6] on button at bounding box center [112, 6] width 11 height 11
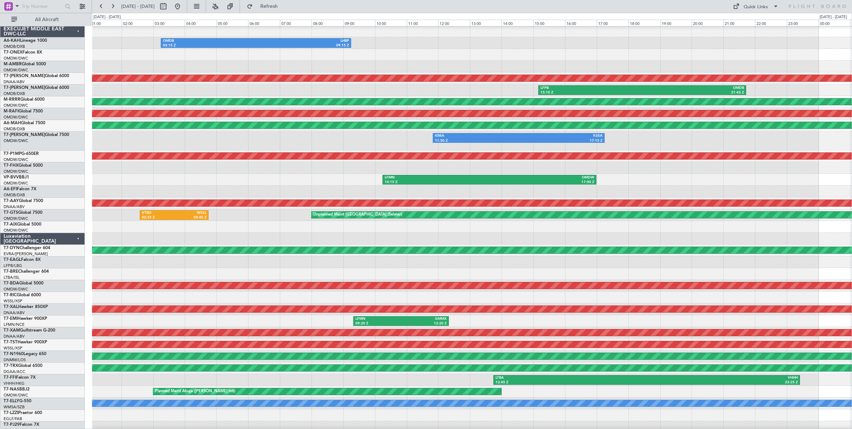
scroll to position [4, 0]
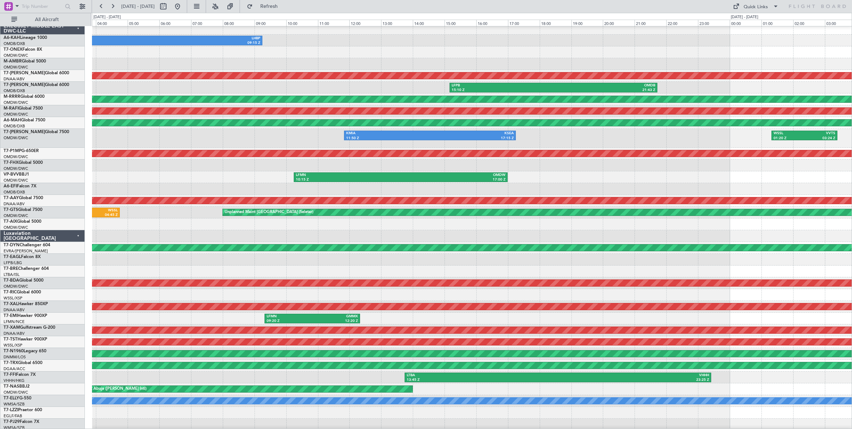
click at [218, 183] on div at bounding box center [472, 189] width 760 height 12
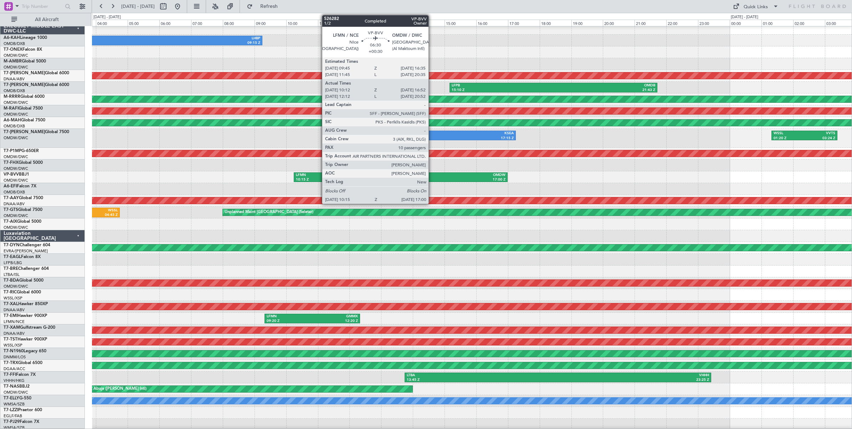
click at [432, 177] on div "OMDW" at bounding box center [453, 175] width 105 height 5
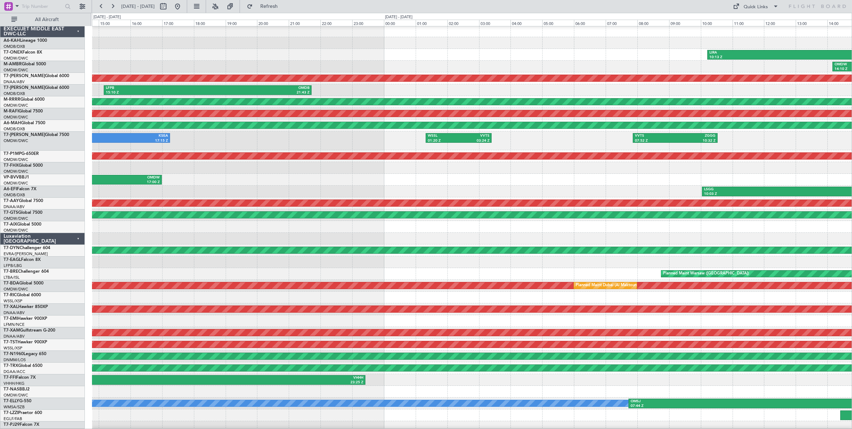
click at [363, 186] on div "LSGG 10:03 Z OMDB 16:29 Z AOG Maint [GEOGRAPHIC_DATA] (Dubai Intl)" at bounding box center [472, 191] width 760 height 12
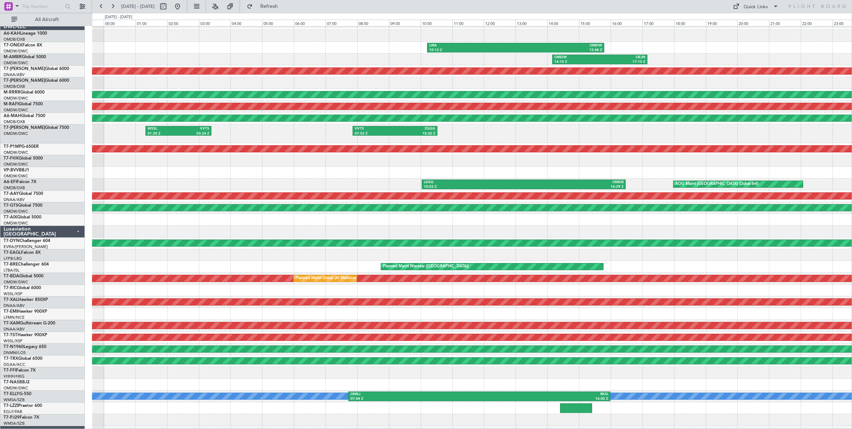
click at [304, 186] on div "LSGG 10:03 Z OMDB 16:29 Z AOG Maint [GEOGRAPHIC_DATA] (Dubai Intl)" at bounding box center [472, 184] width 760 height 12
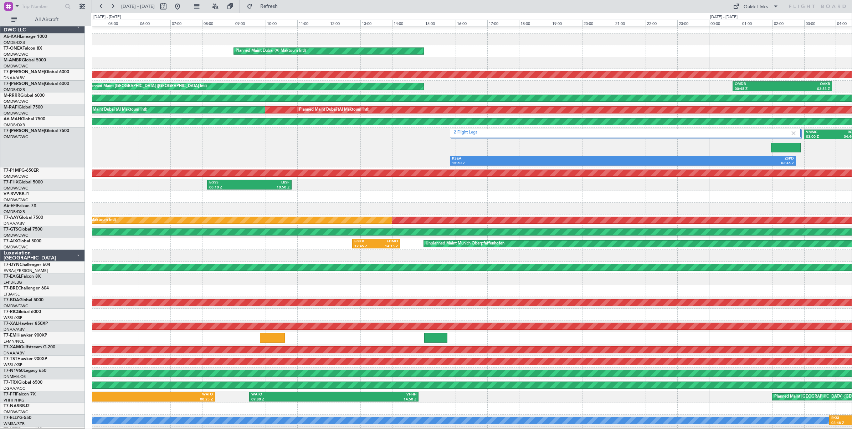
scroll to position [0, 0]
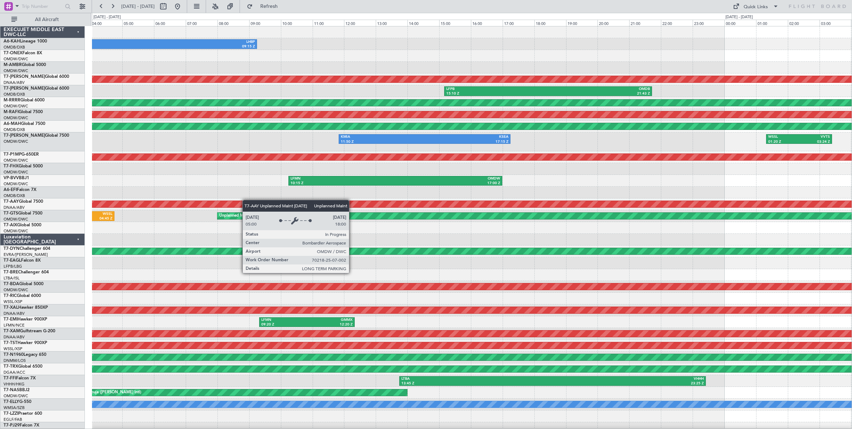
click at [298, 201] on div "OMDB 03:15 Z LHBP 09:15 Z Unplanned Maint [GEOGRAPHIC_DATA] (Al Maktoum Intl) L…" at bounding box center [472, 241] width 760 height 431
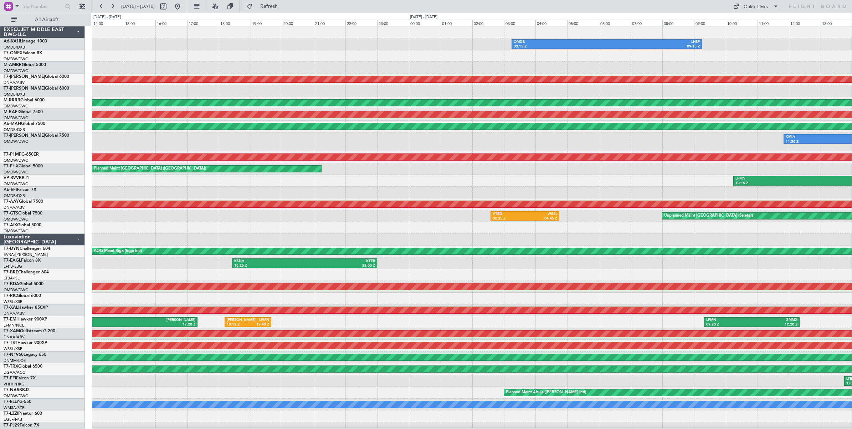
click at [673, 192] on div "OMDB 03:15 Z LHBP 09:15 Z Planned Maint [GEOGRAPHIC_DATA] (Al Maktoum Intl) Unp…" at bounding box center [472, 241] width 760 height 431
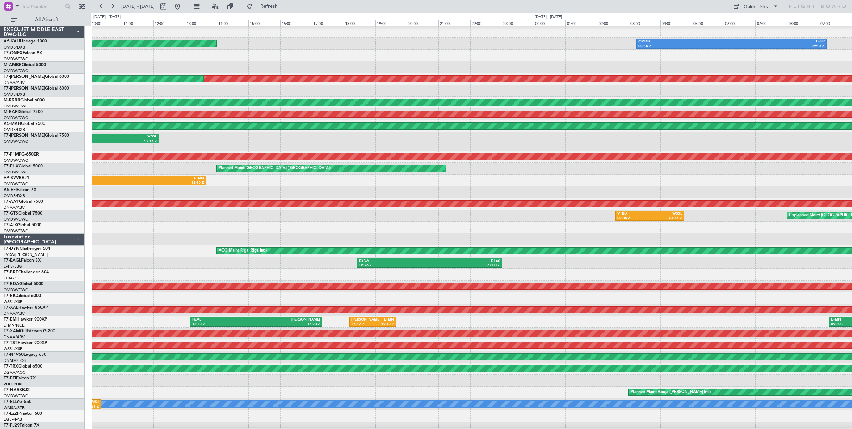
scroll to position [0, 0]
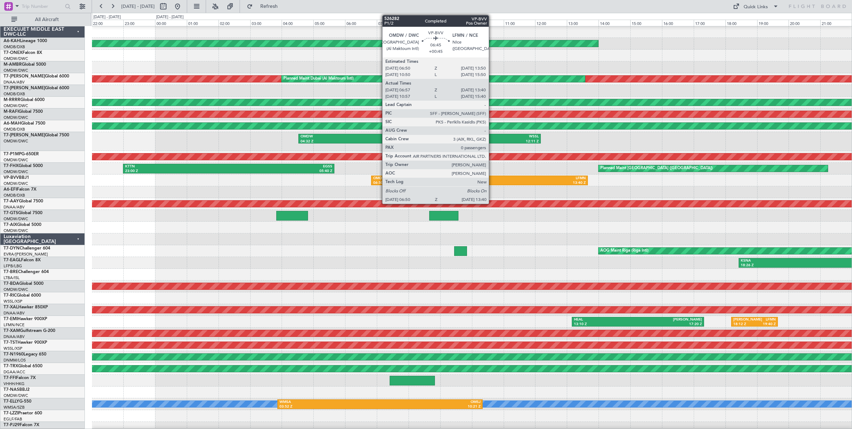
click at [492, 179] on div "LFMN" at bounding box center [533, 178] width 106 height 5
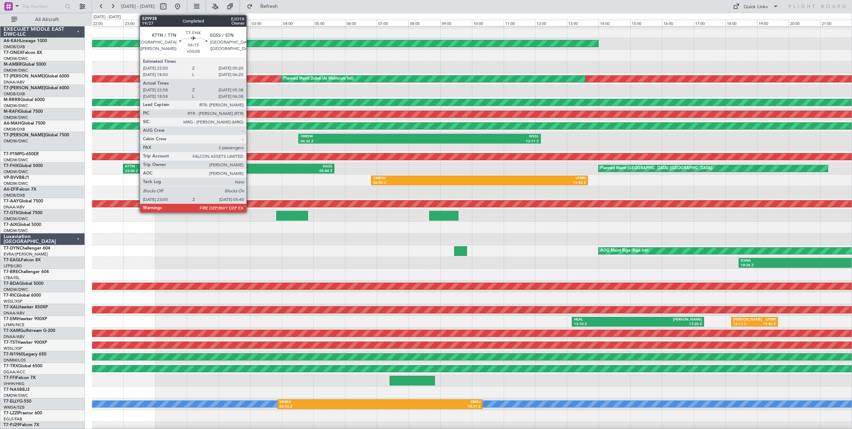
click at [250, 170] on div "05:40 Z" at bounding box center [280, 171] width 103 height 5
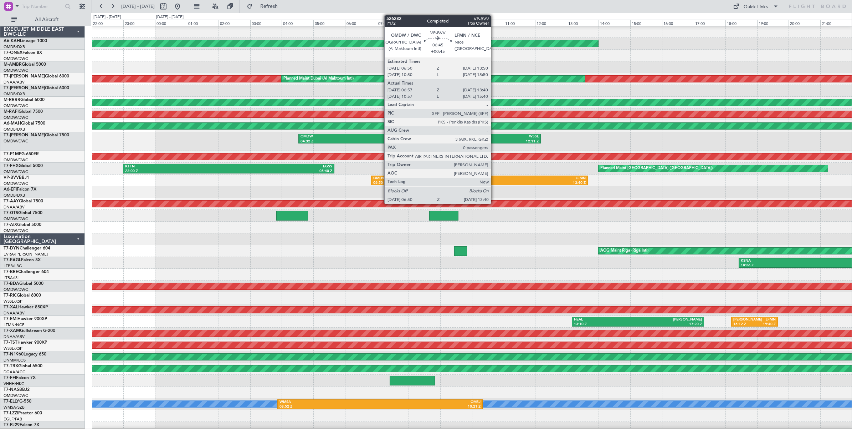
click at [495, 180] on div "13:40 Z" at bounding box center [533, 182] width 106 height 5
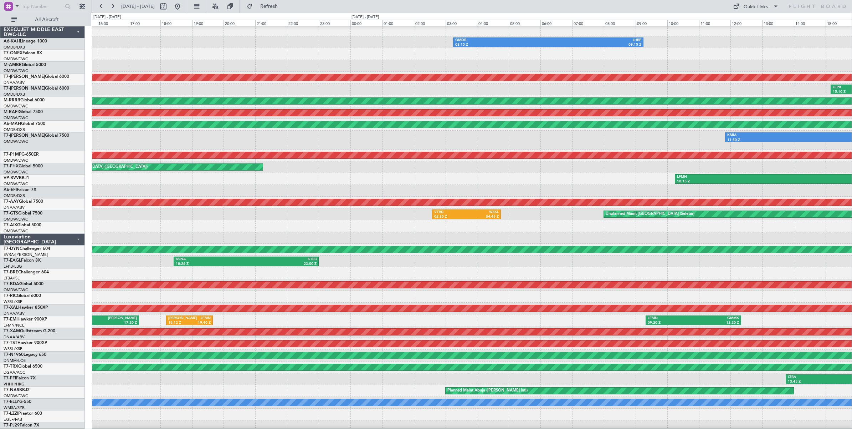
scroll to position [2, 0]
click at [178, 220] on div at bounding box center [472, 226] width 760 height 12
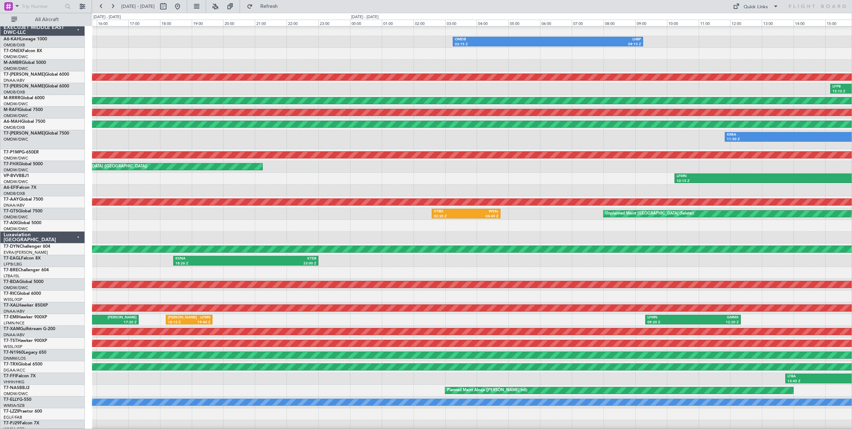
scroll to position [4, 0]
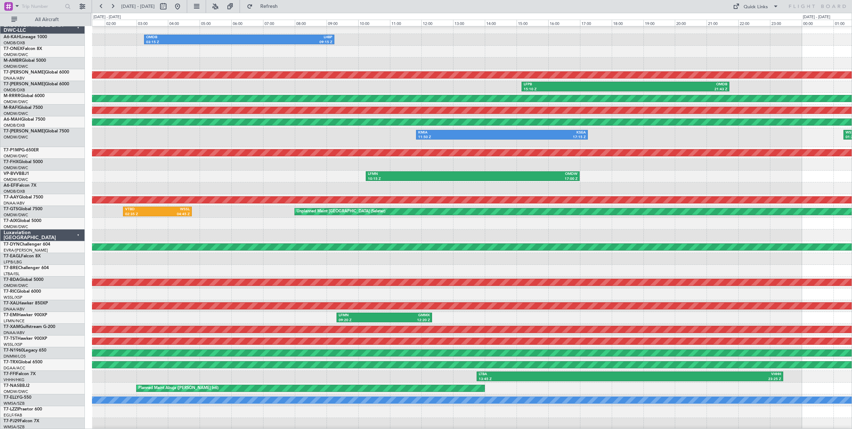
click at [284, 183] on div at bounding box center [472, 188] width 760 height 12
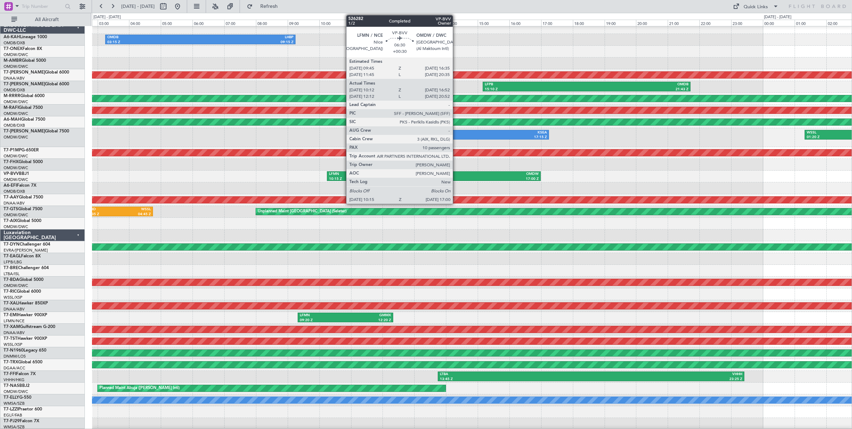
click at [456, 175] on div "OMDW" at bounding box center [486, 174] width 105 height 5
